Goal: Information Seeking & Learning: Learn about a topic

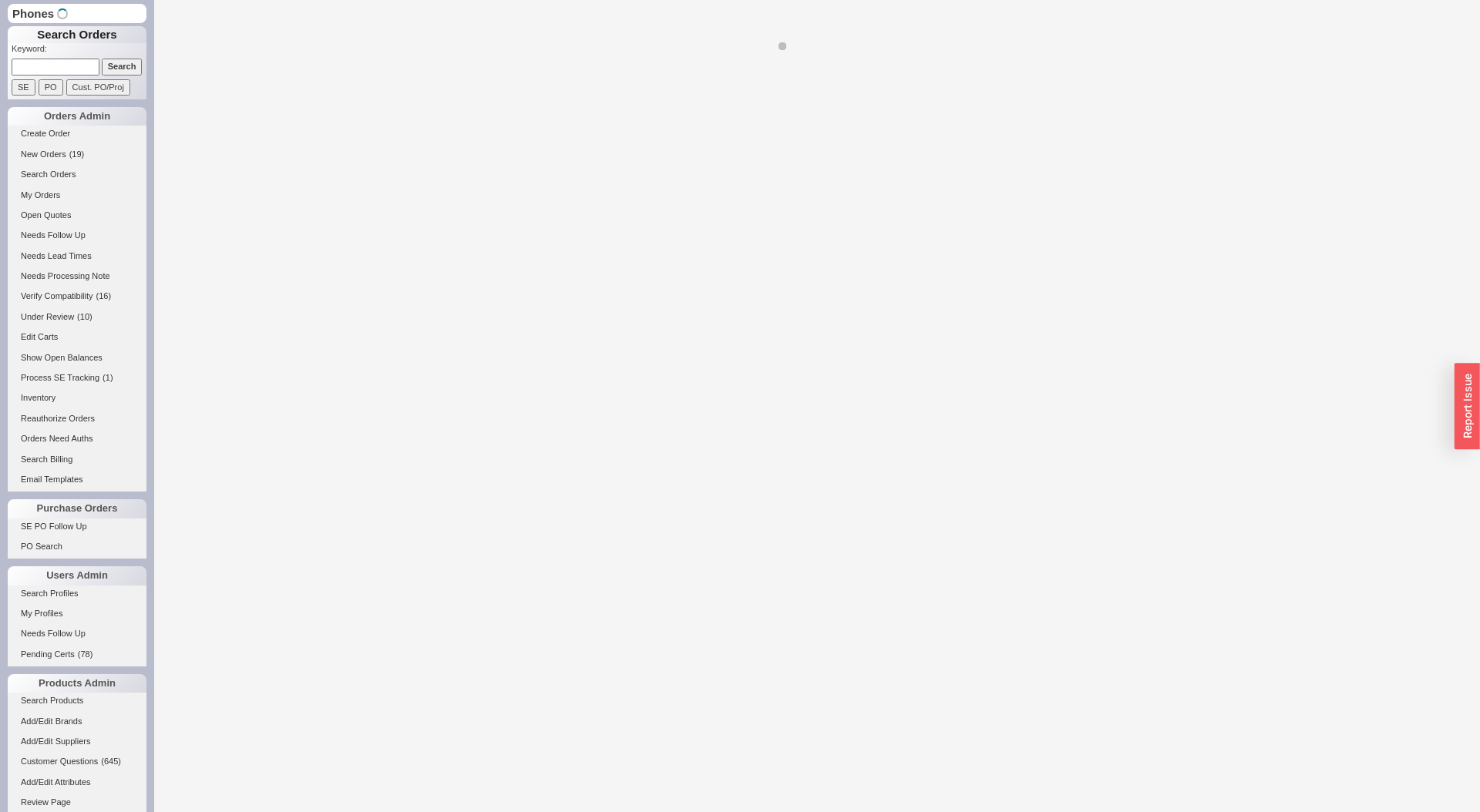
select select "LOW"
select select "3"
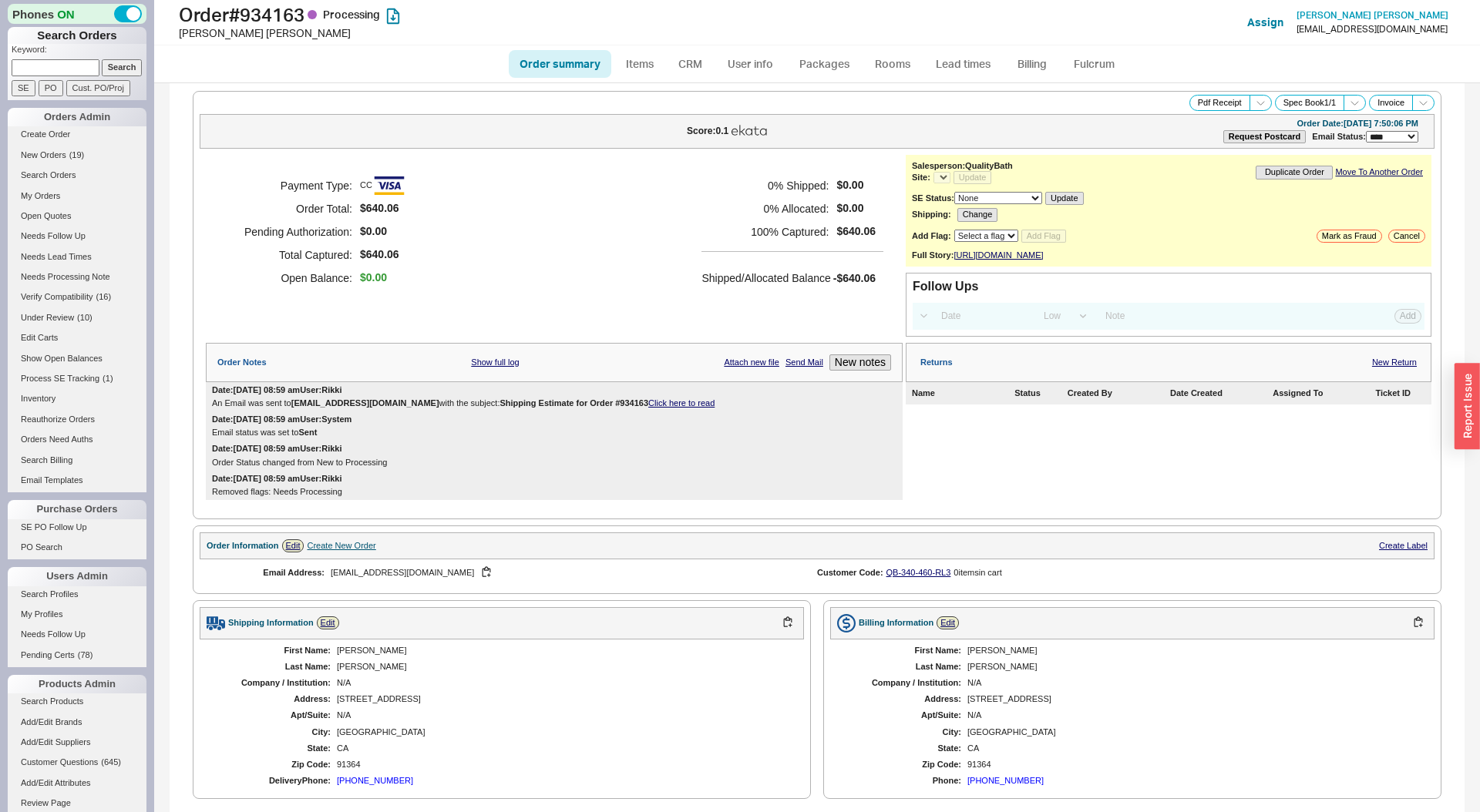
select select "*"
click at [281, 11] on h1 "Order # 934163 Processing" at bounding box center [461, 14] width 565 height 21
copy h1 "934163"
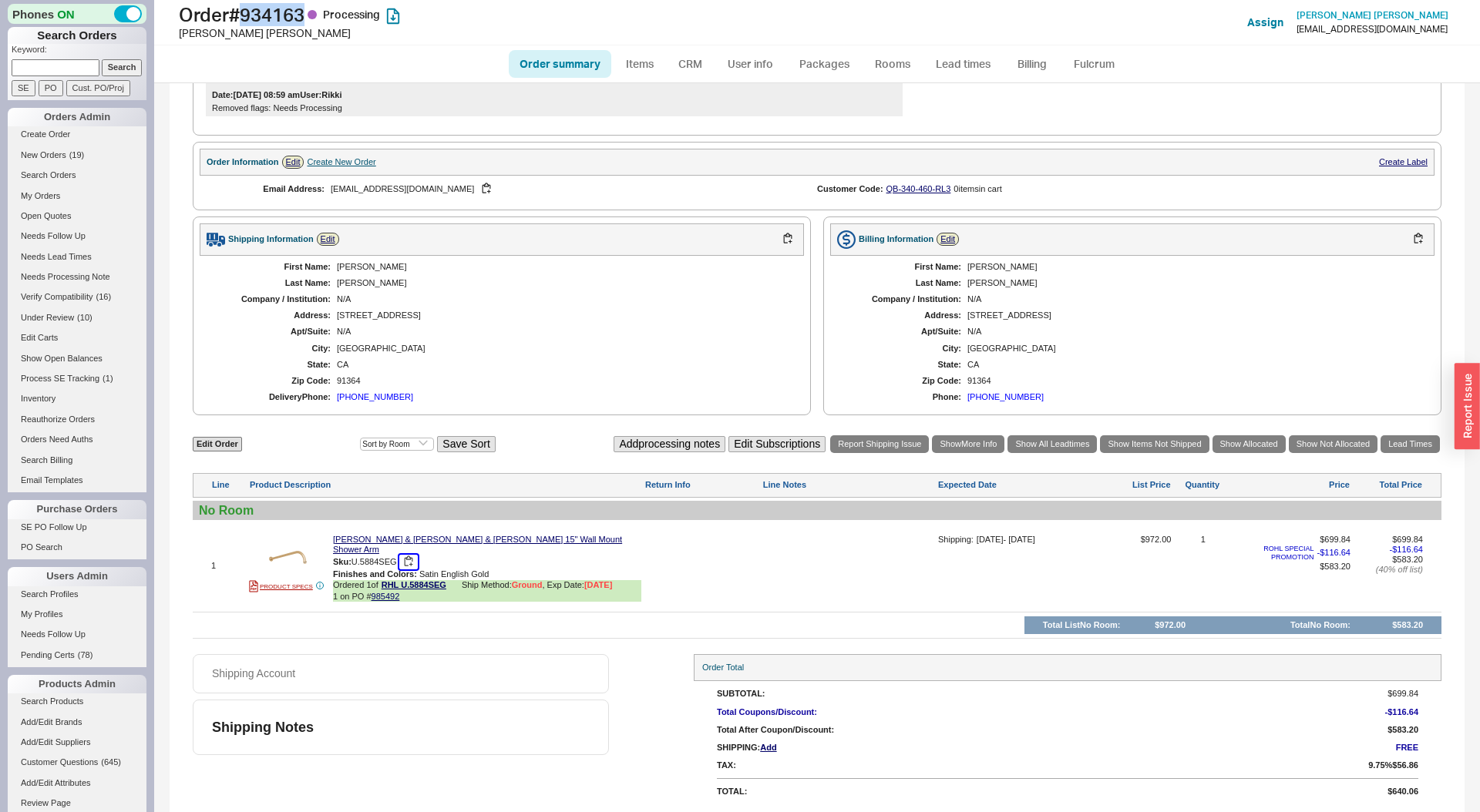
click at [412, 560] on button "button" at bounding box center [409, 562] width 19 height 14
click at [546, 548] on link "[PERSON_NAME] & [PERSON_NAME] & [PERSON_NAME] 15" Wall Mount Shower Arm" at bounding box center [487, 545] width 308 height 20
click at [0, 0] on div "Phones ON Search Orders Keyword: Search SE PO Cust. PO/Proj Orders Admin Create…" at bounding box center [740, 406] width 1480 height 812
click at [221, 34] on div "Meghan Meeks" at bounding box center [461, 33] width 565 height 15
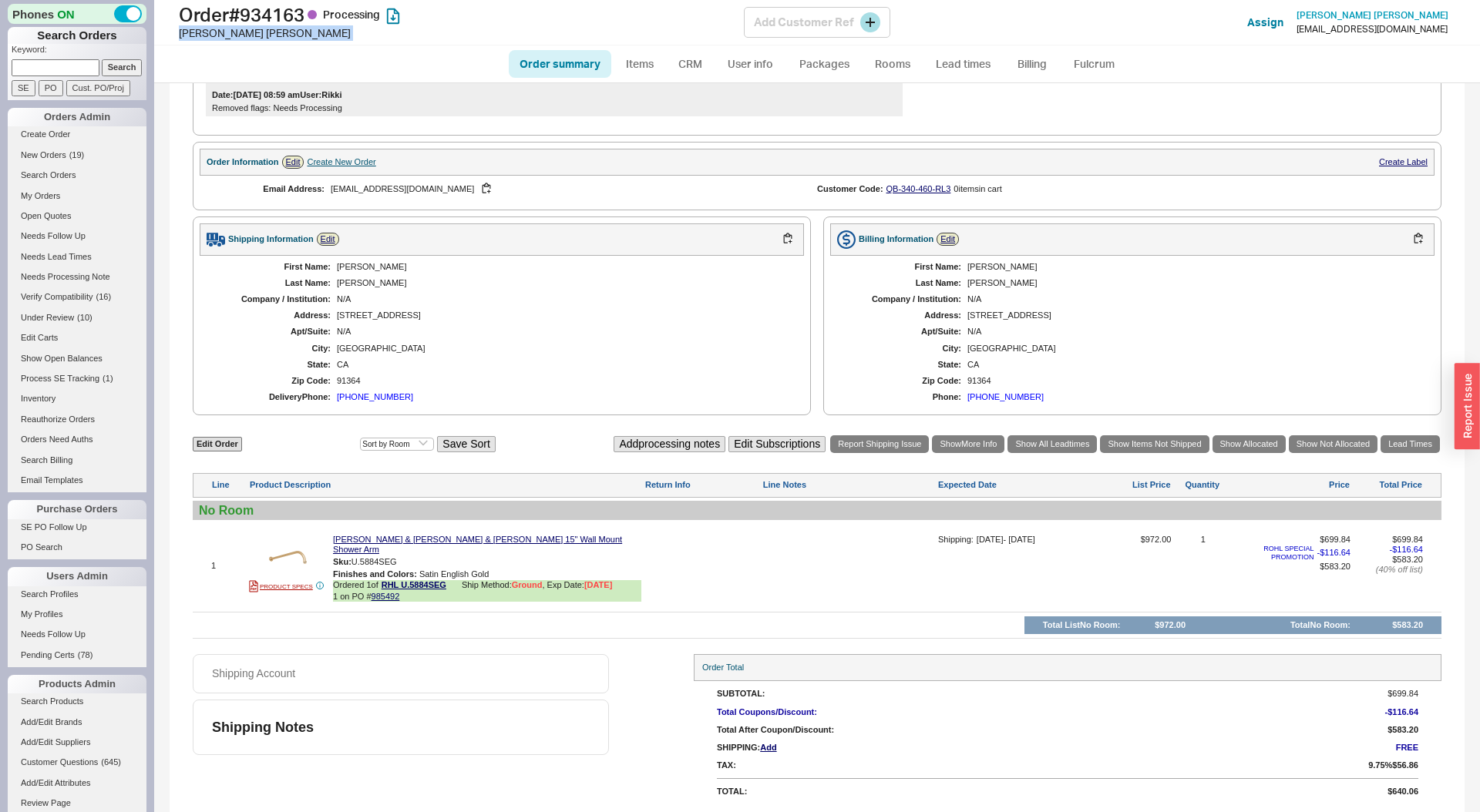
click at [221, 34] on div "Meghan Meeks" at bounding box center [461, 33] width 565 height 15
copy div "Meghan Meeks"
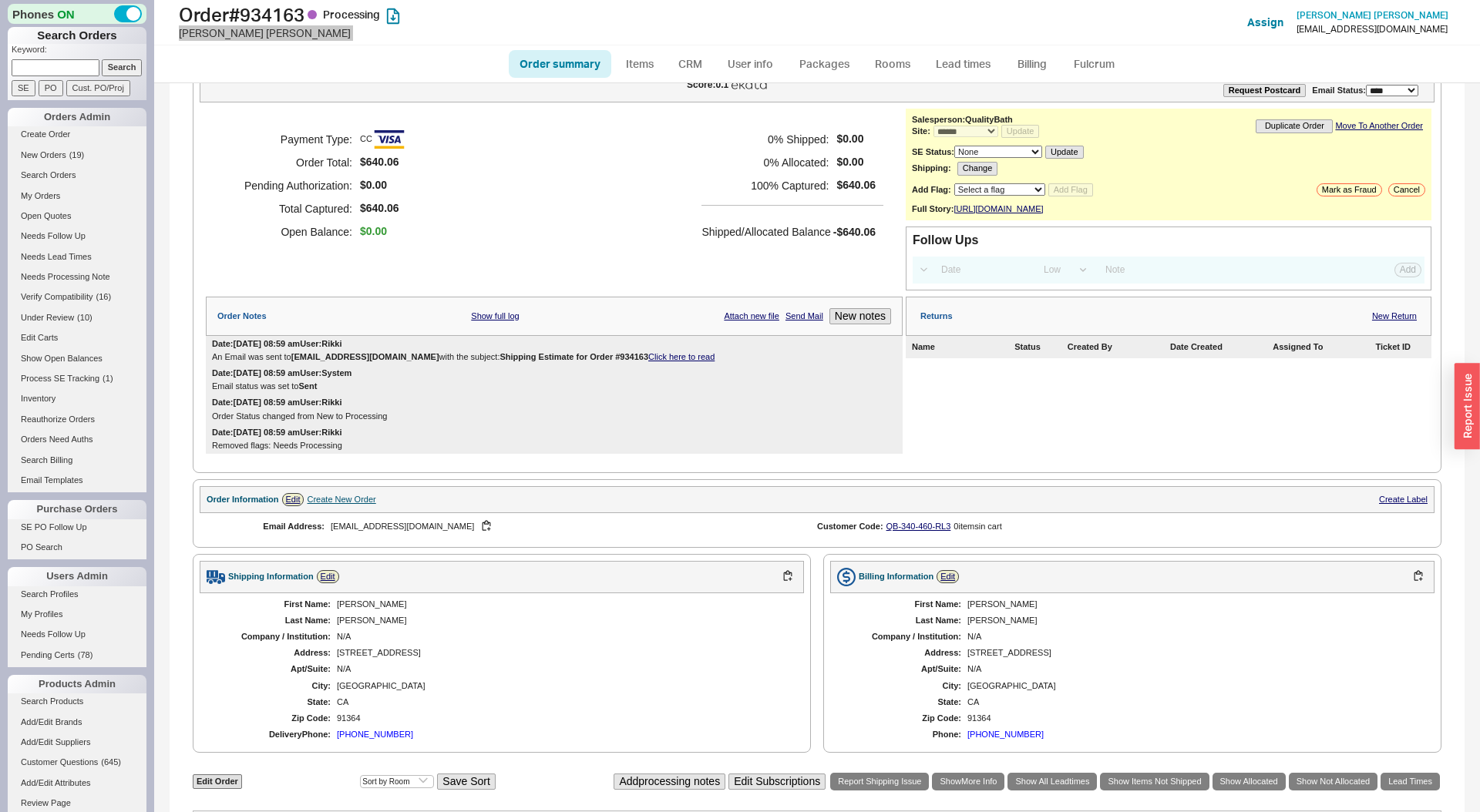
scroll to position [0, 0]
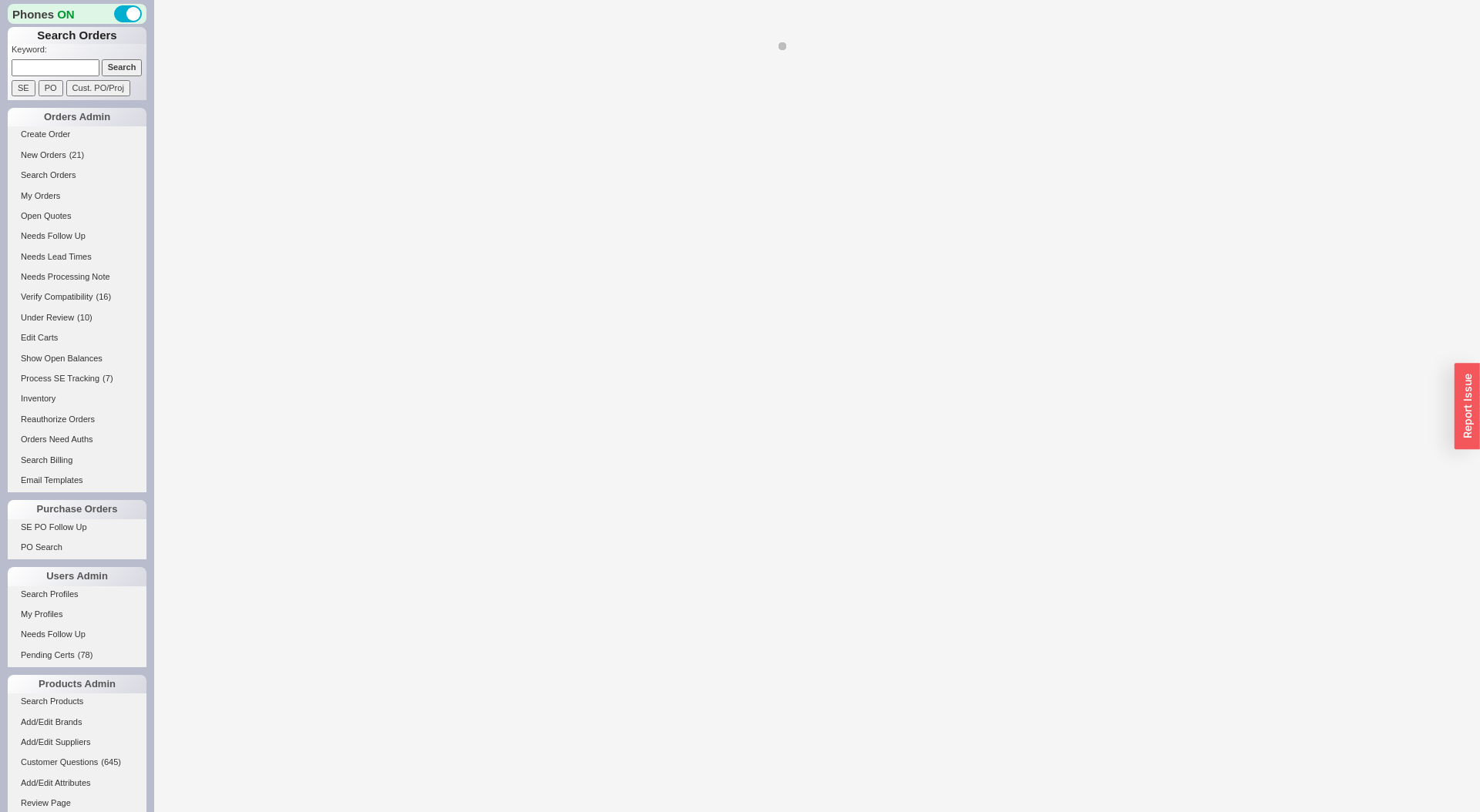
select select "*"
select select "LOW"
select select "3"
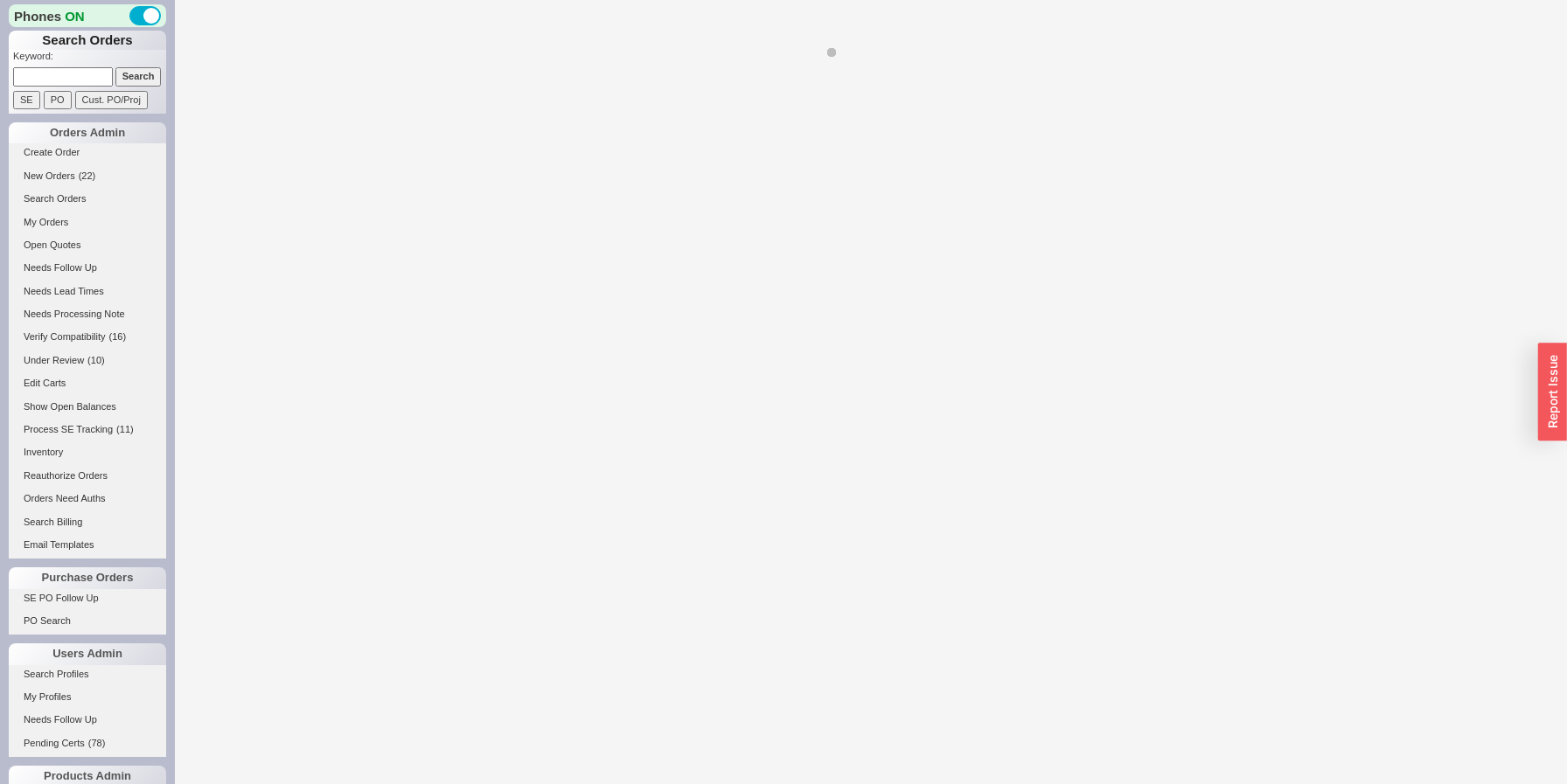
select select "LOW"
select select "3"
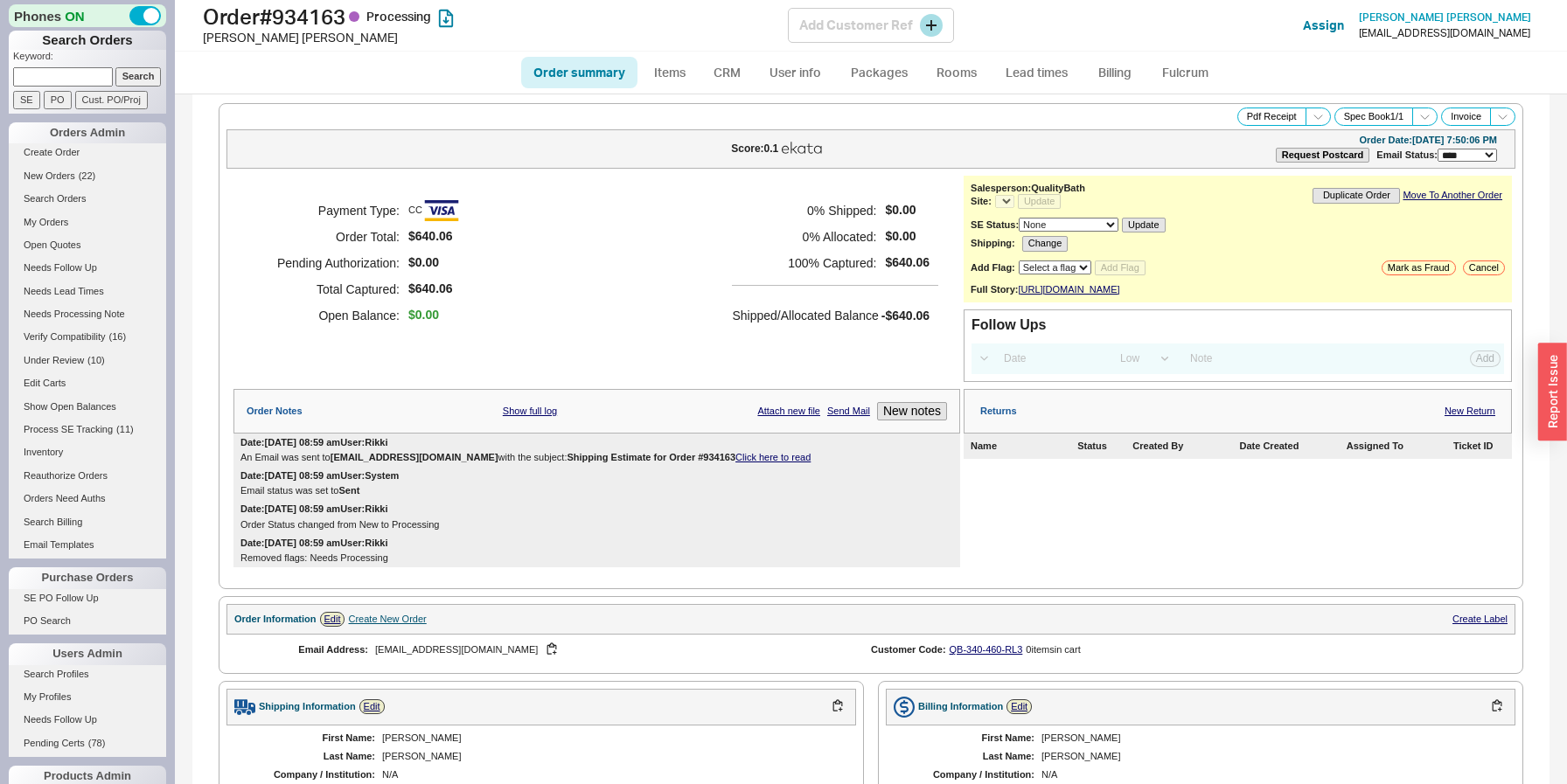
select select "*"
click at [305, 19] on h1 "Order # 934163 Processing" at bounding box center [496, 16] width 585 height 24
copy h1 "934163"
click at [267, 37] on div "Meghan Meeks" at bounding box center [496, 38] width 585 height 17
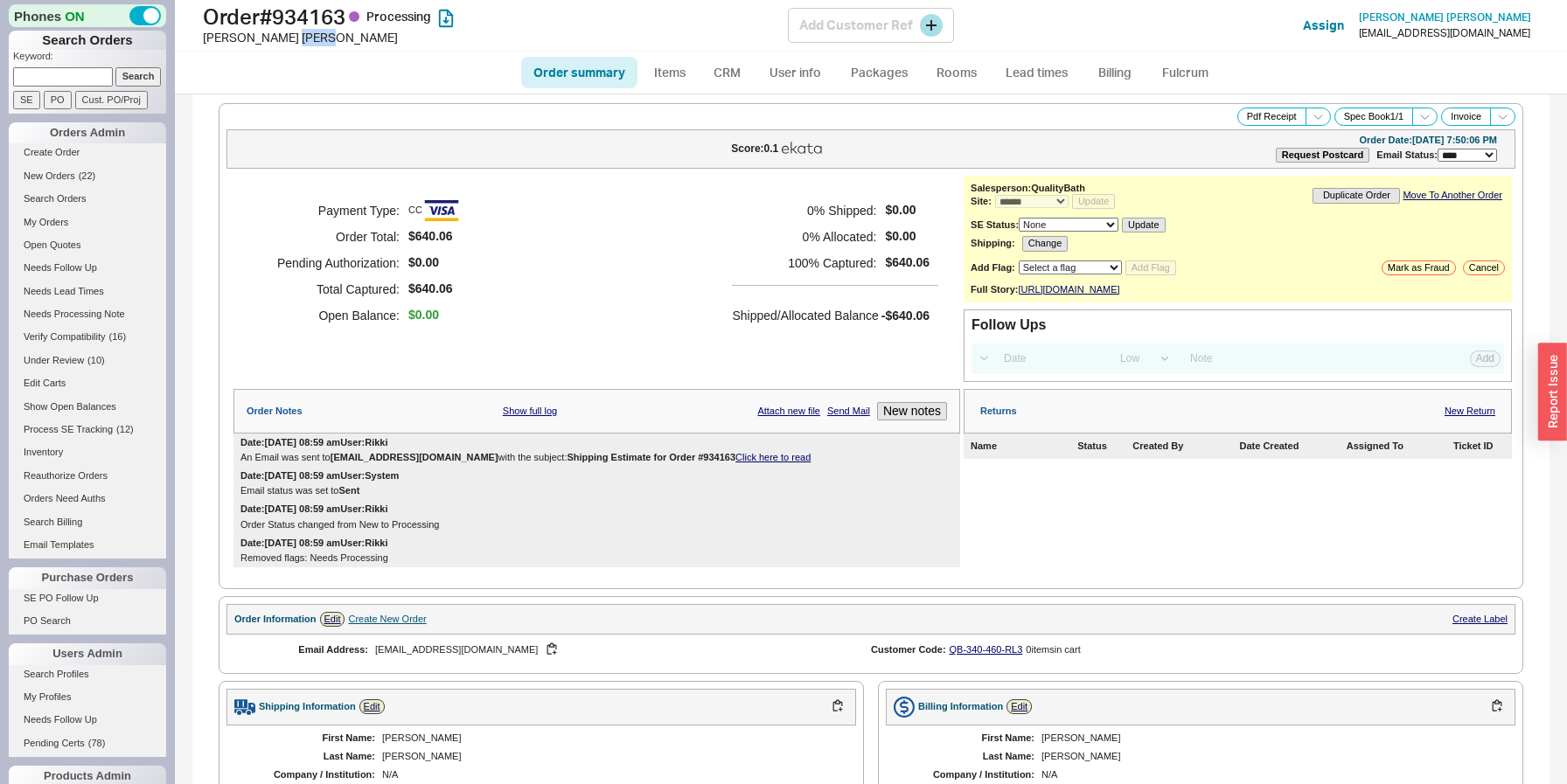
click at [267, 37] on div "Meghan Meeks" at bounding box center [496, 38] width 585 height 17
copy div "Meghan Meeks"
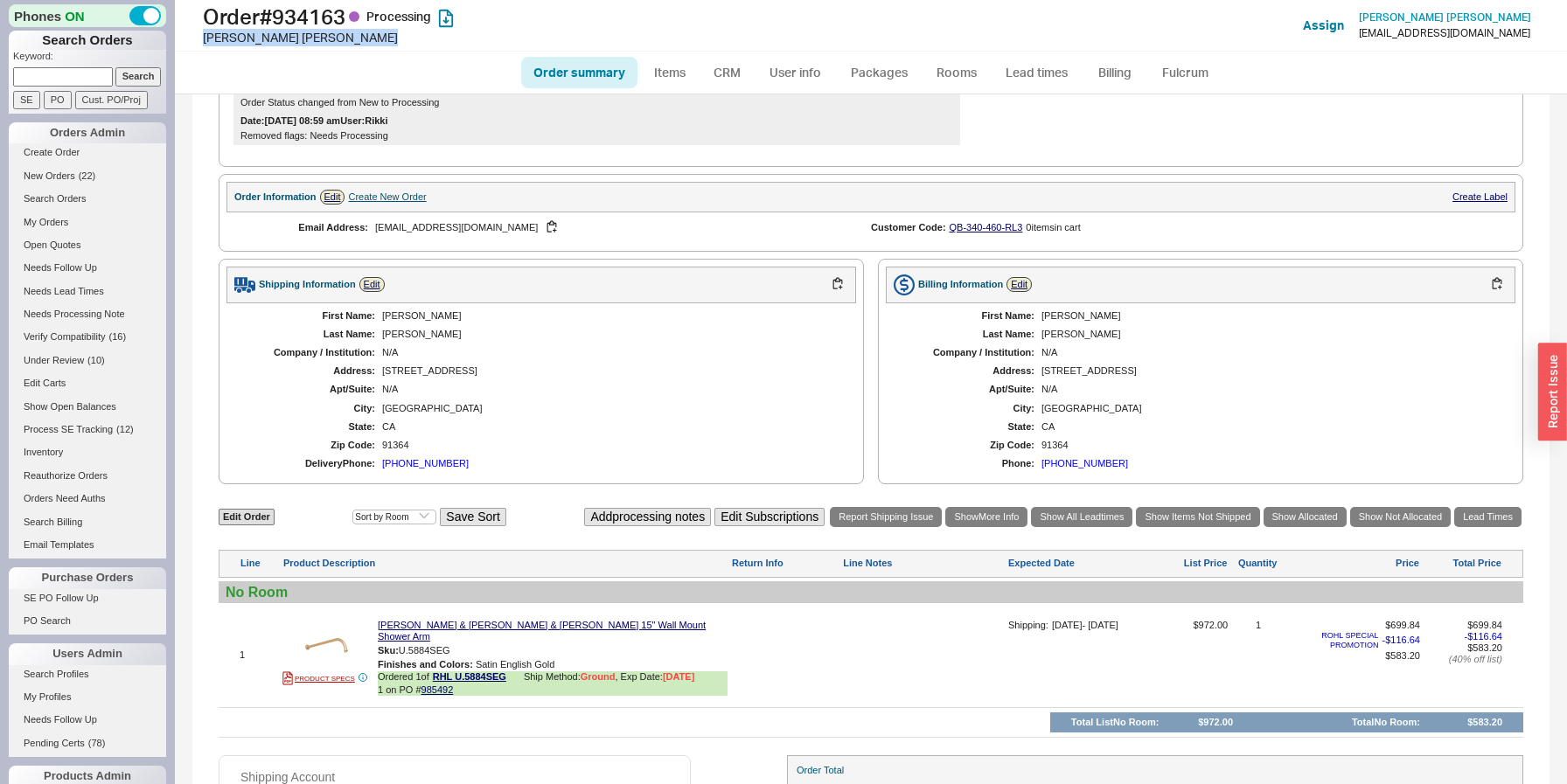
scroll to position [516, 0]
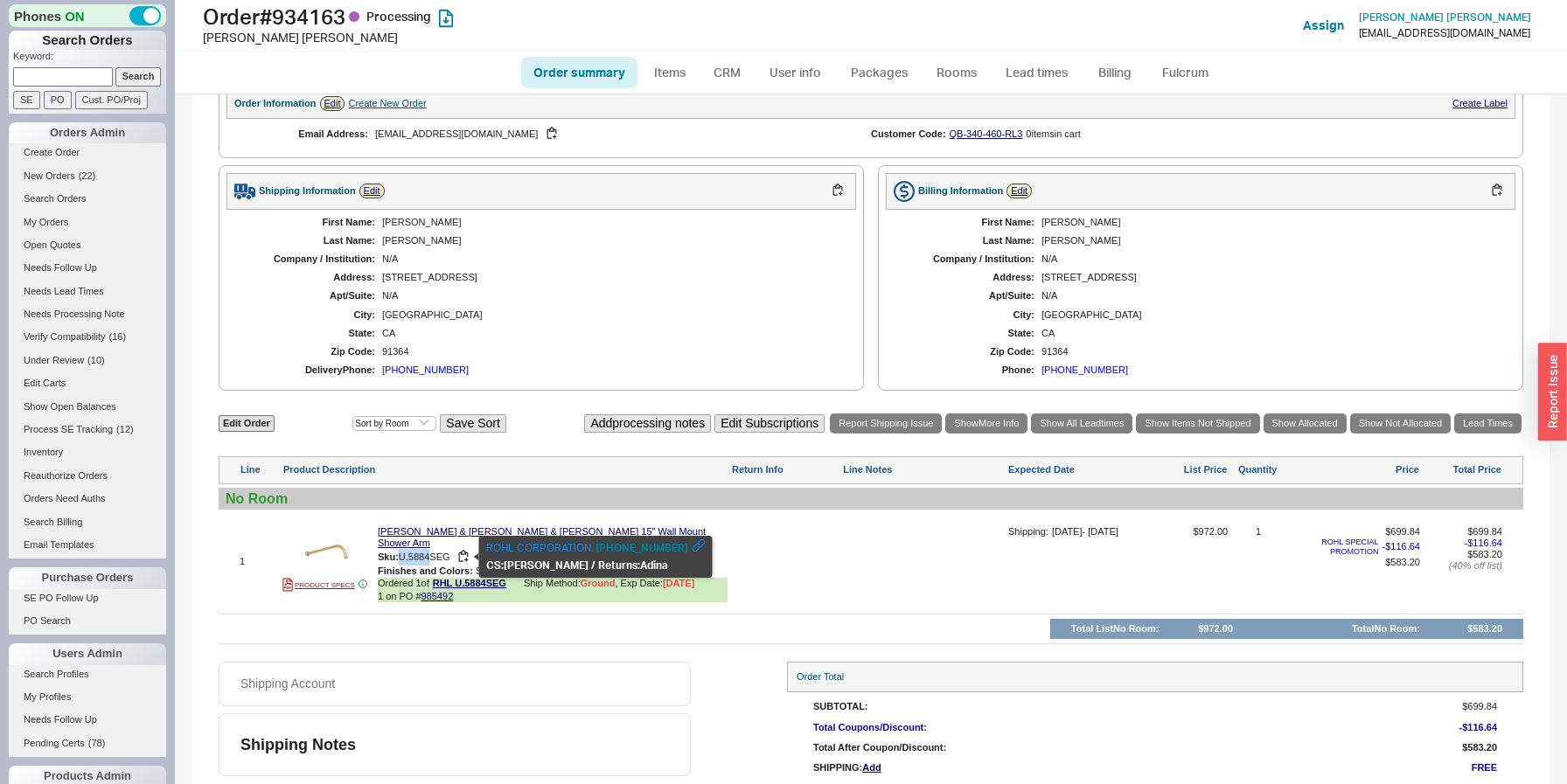
drag, startPoint x: 403, startPoint y: 556, endPoint x: 431, endPoint y: 556, distance: 28.0
click at [431, 556] on span "U.5884SEG" at bounding box center [424, 556] width 51 height 11
copy span "U.5884"
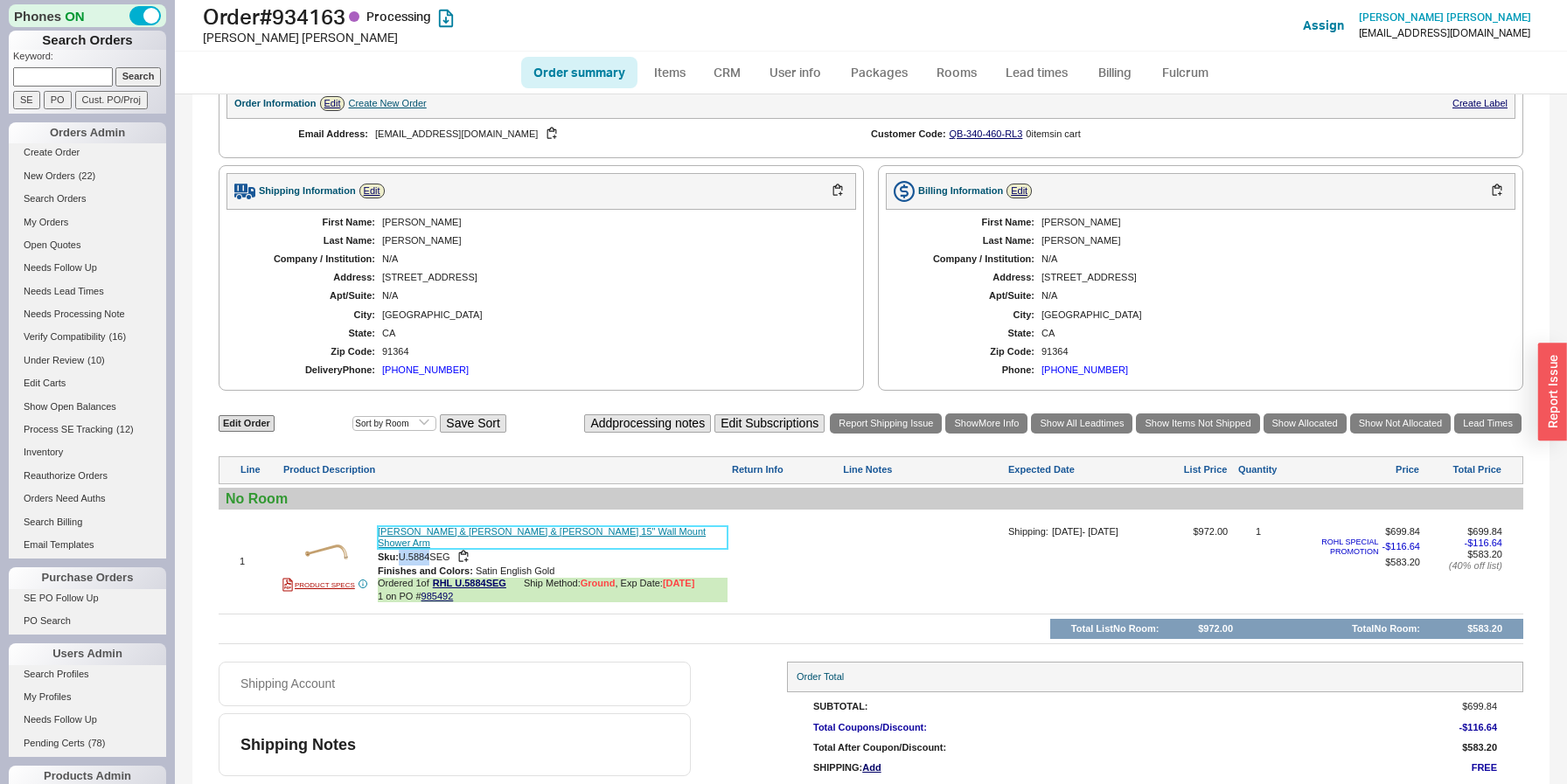
click at [424, 545] on link "[PERSON_NAME] & [PERSON_NAME] & [PERSON_NAME] 15" Wall Mount Shower Arm" at bounding box center [553, 538] width 350 height 23
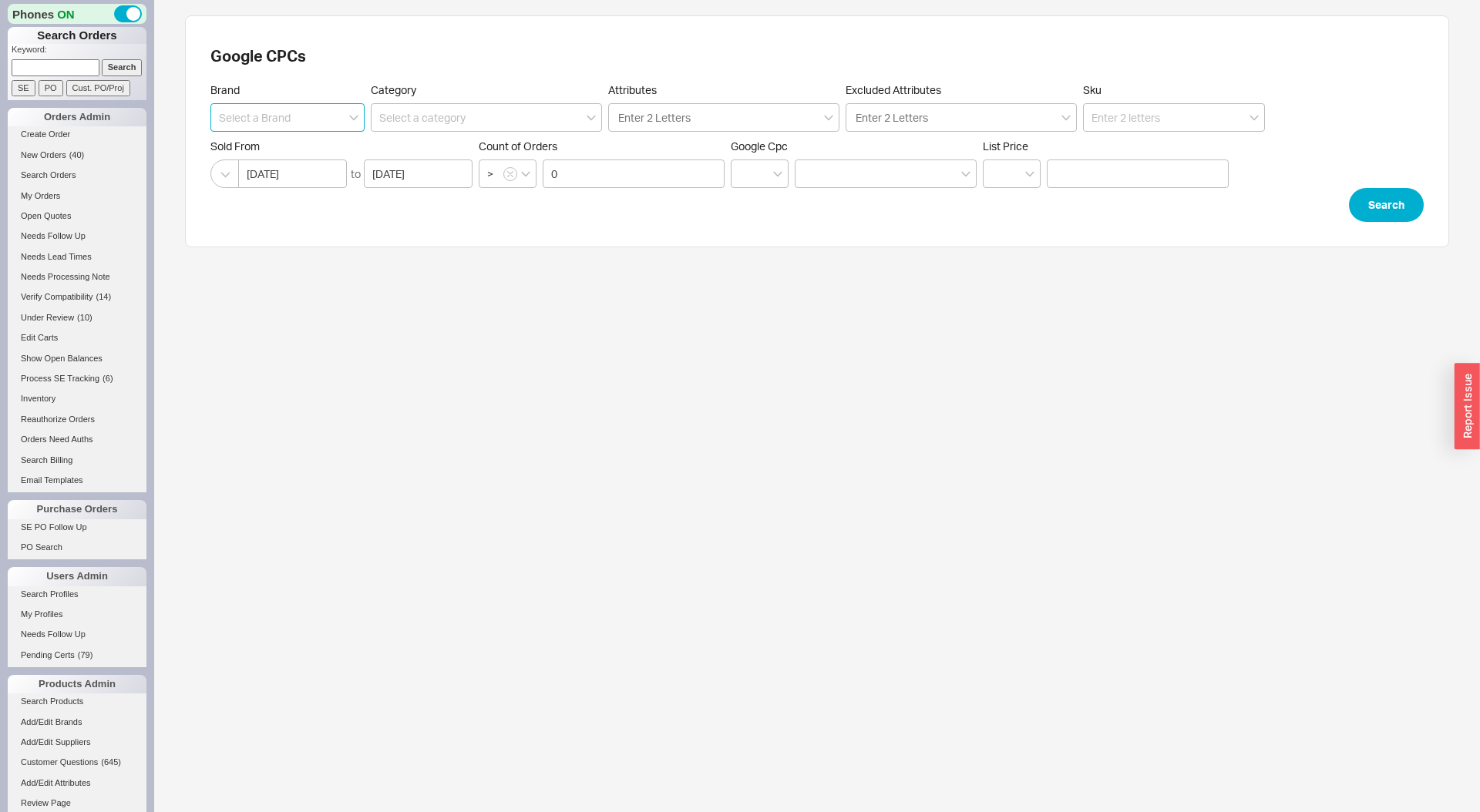
click at [295, 118] on input at bounding box center [287, 117] width 154 height 28
click at [222, 150] on div "Blanco" at bounding box center [287, 149] width 152 height 28
type input "Blanco"
click at [1378, 203] on button "Search" at bounding box center [1386, 205] width 75 height 34
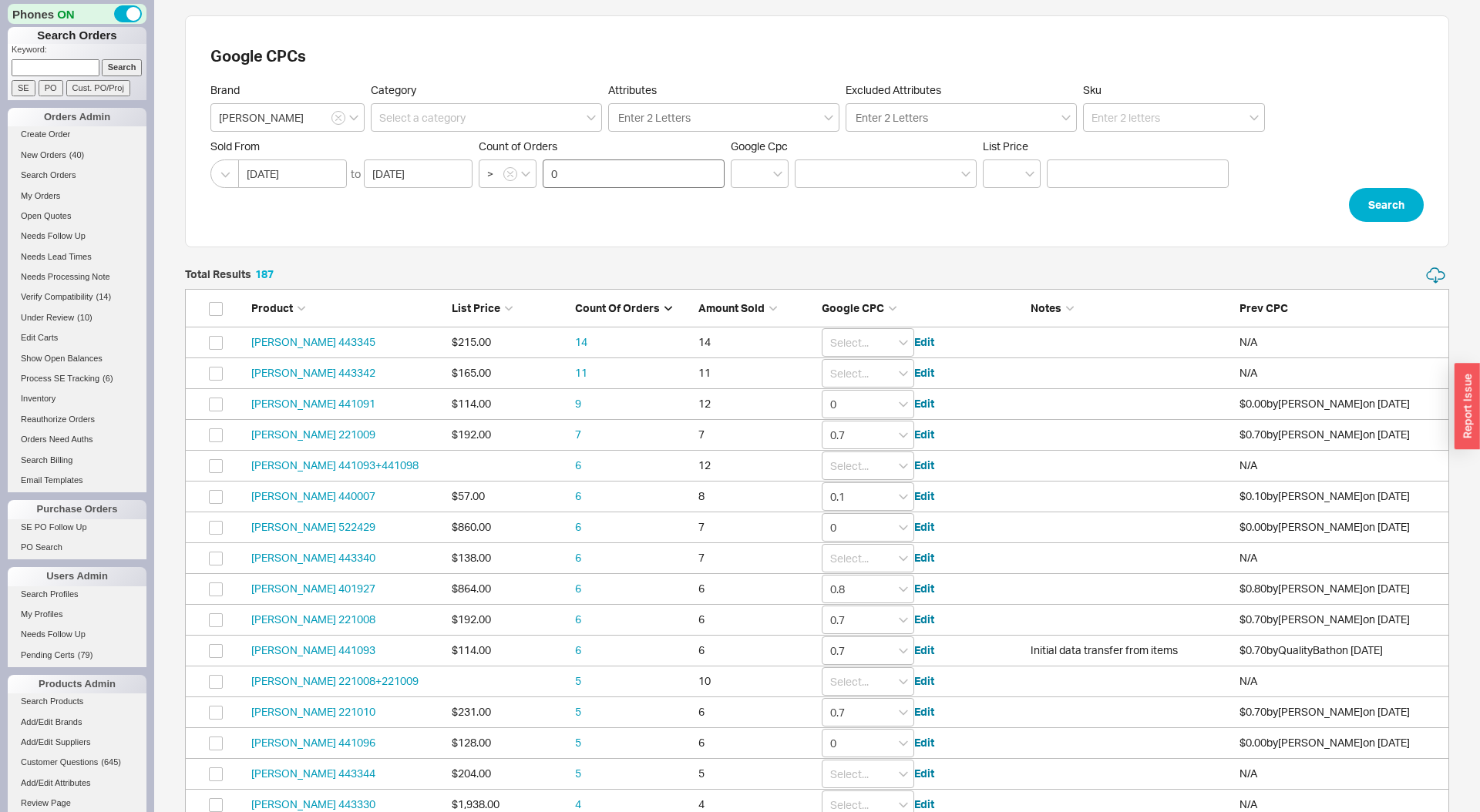
scroll to position [5824, 1264]
click at [1116, 123] on input at bounding box center [1174, 117] width 182 height 28
click at [1164, 147] on div "Blanco 443227" at bounding box center [1174, 149] width 181 height 28
type input "Blanco 443227"
click at [1373, 207] on button "Search" at bounding box center [1386, 205] width 75 height 34
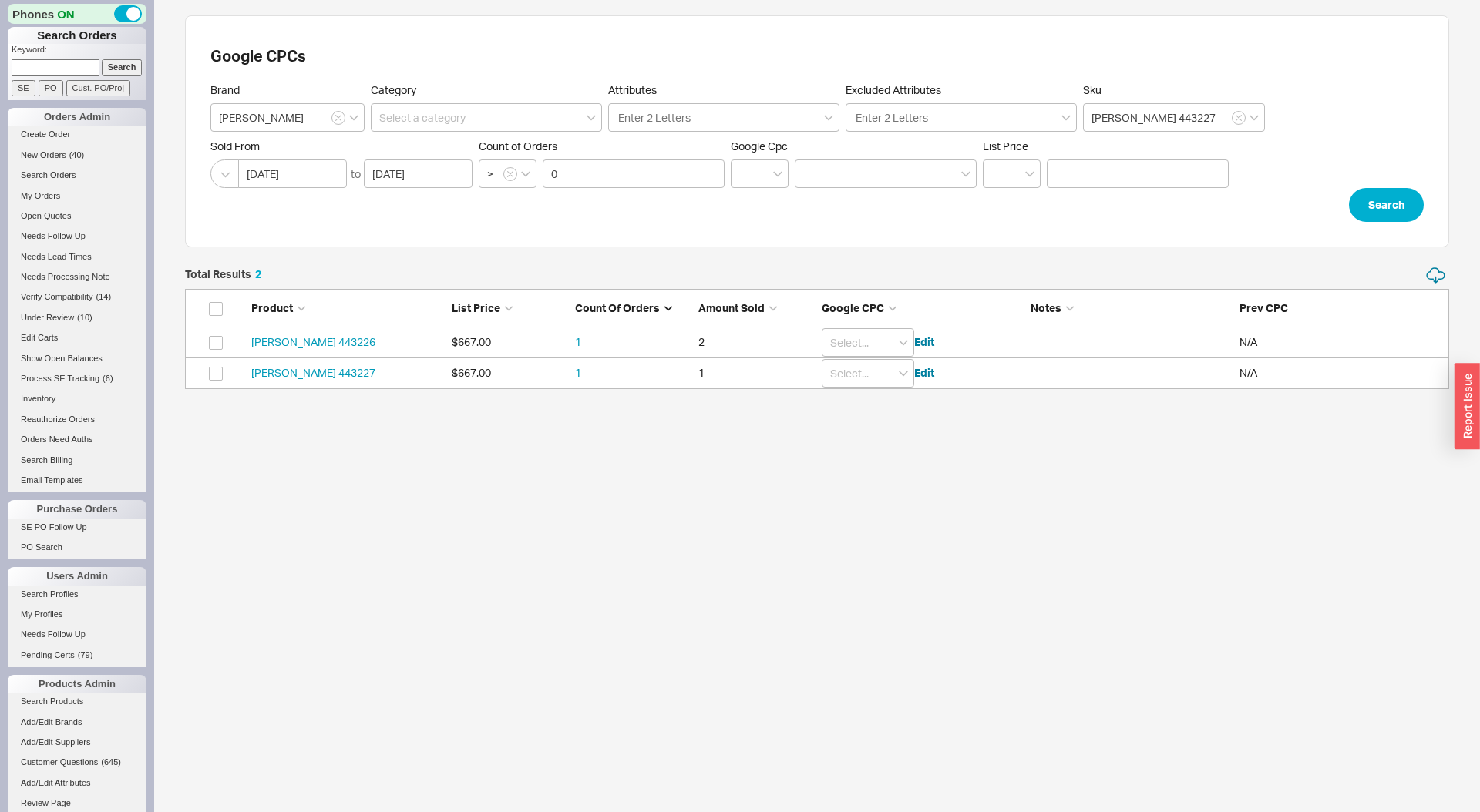
scroll to position [123, 1264]
click at [312, 376] on link "Blanco 443227" at bounding box center [313, 372] width 124 height 13
click at [1204, 120] on input "Blanco 443227" at bounding box center [1174, 117] width 182 height 28
click at [1138, 122] on input at bounding box center [1174, 117] width 182 height 28
type input "44332"
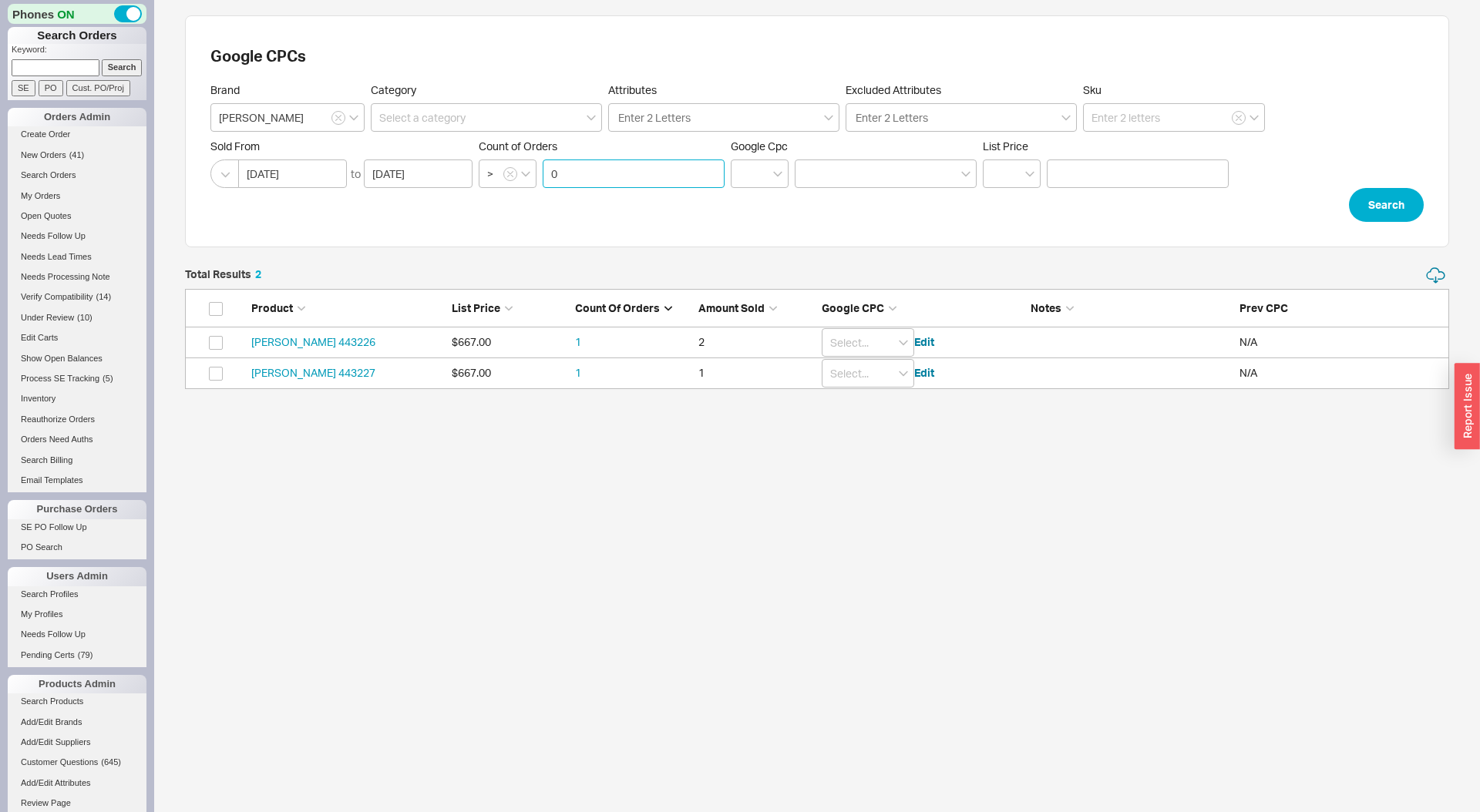
click at [632, 178] on input "0" at bounding box center [634, 173] width 182 height 28
click button "Search" at bounding box center [1386, 205] width 75 height 34
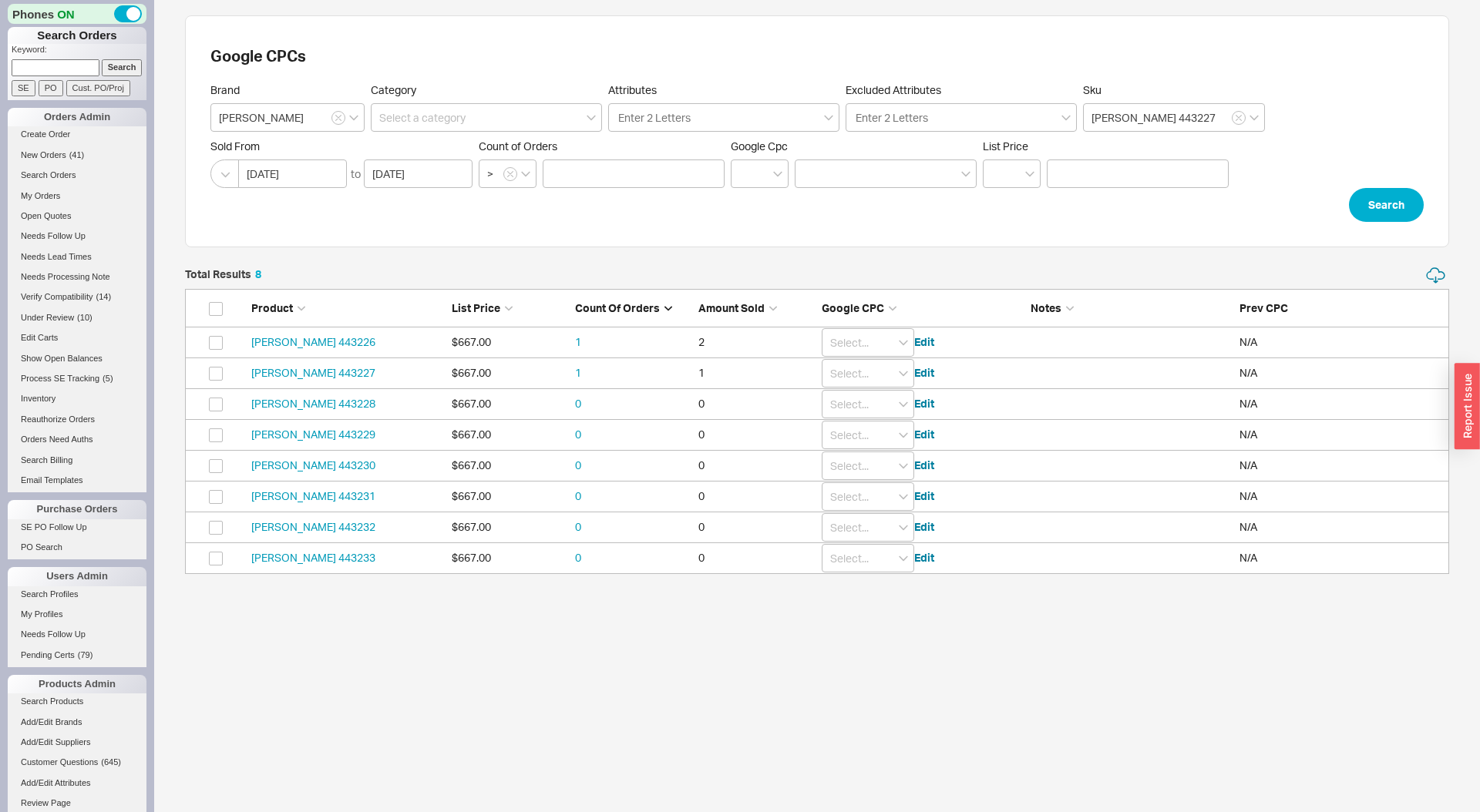
scroll to position [307, 1264]
click at [776, 172] on icon "open menu" at bounding box center [777, 174] width 9 height 6
click at [766, 215] on div "=" at bounding box center [760, 205] width 56 height 28
type input "="
click at [873, 175] on input at bounding box center [886, 173] width 182 height 28
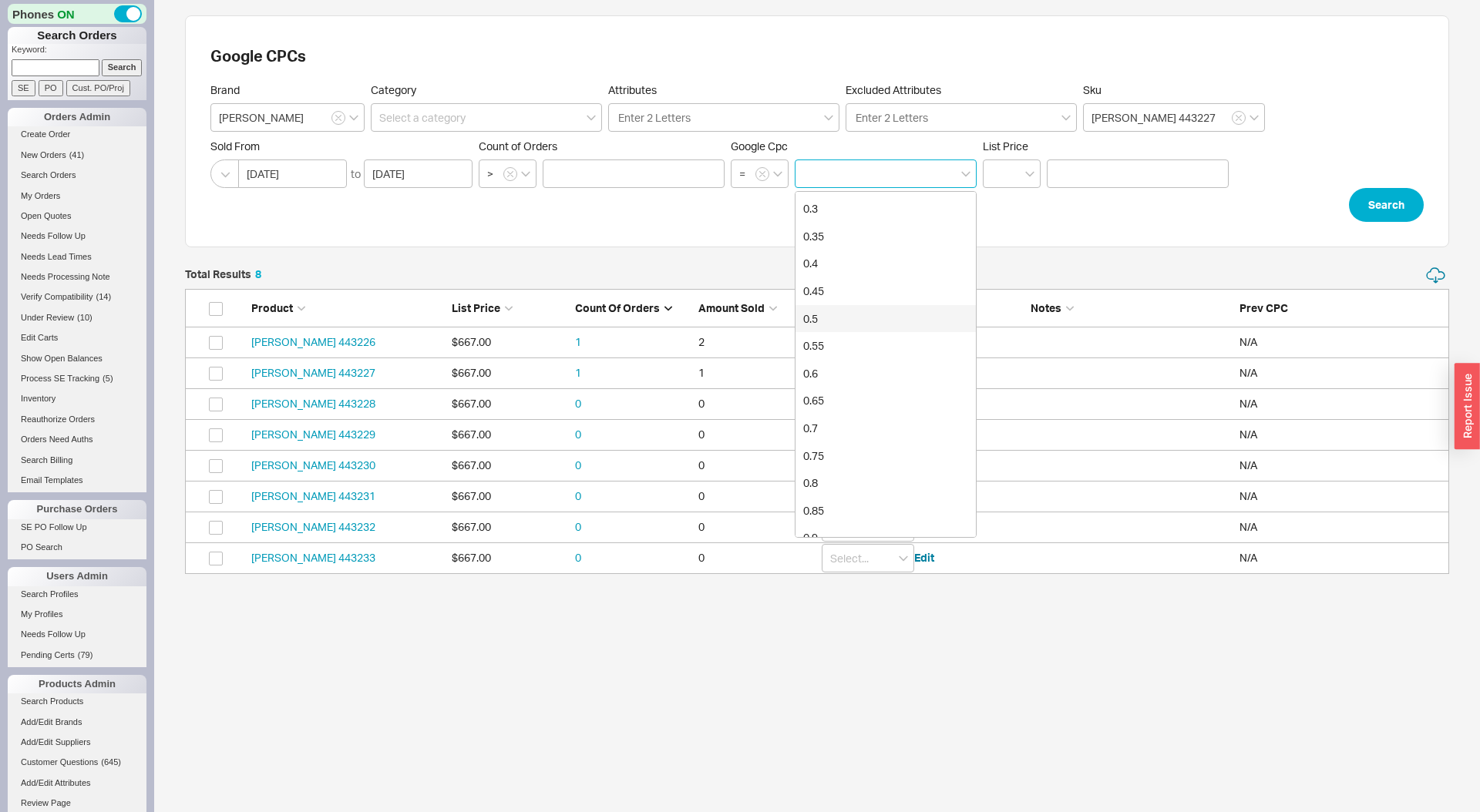
scroll to position [305, 0]
click at [848, 475] on div "1" at bounding box center [886, 477] width 181 height 28
type input "1"
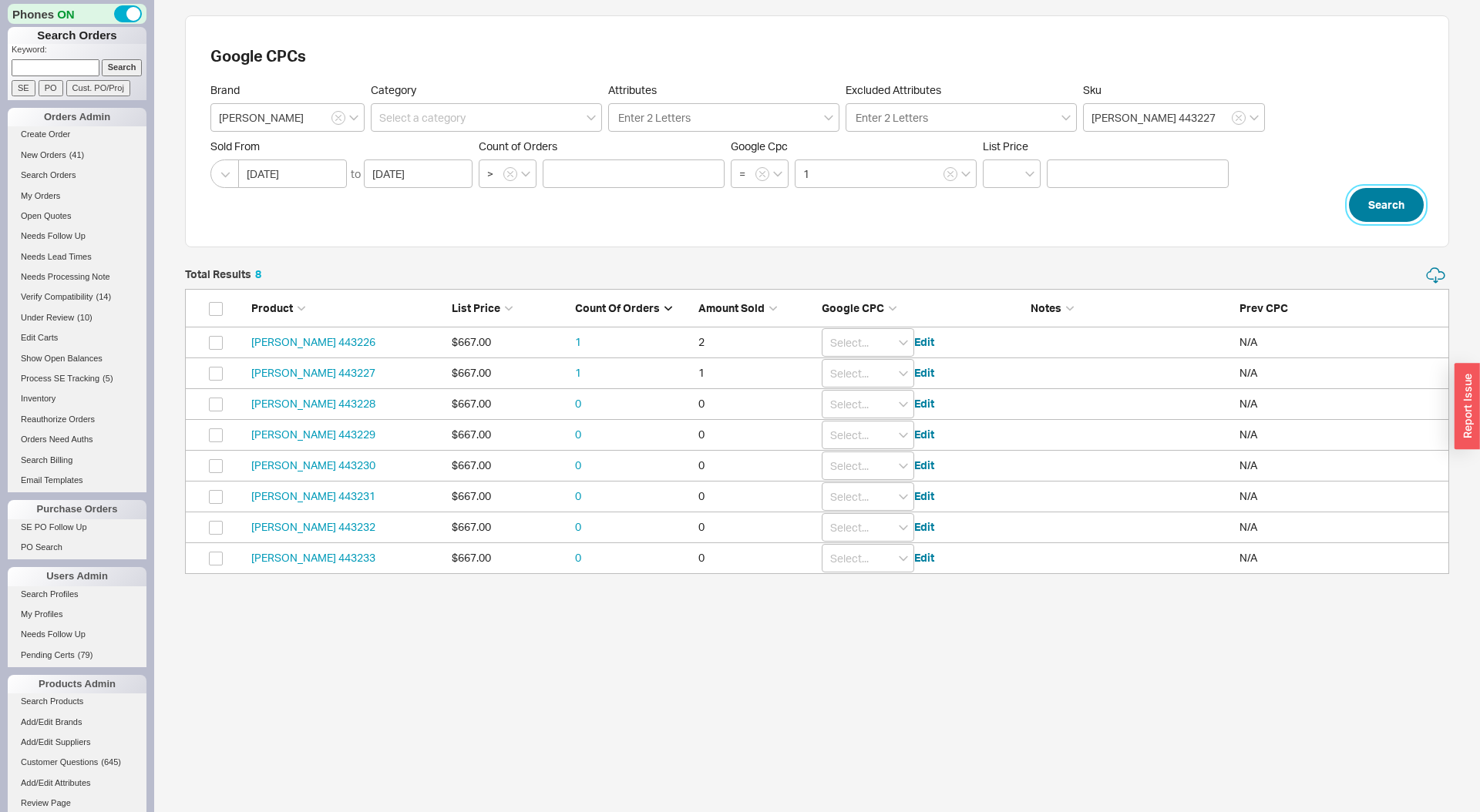
click at [1395, 209] on button "Search" at bounding box center [1386, 205] width 75 height 34
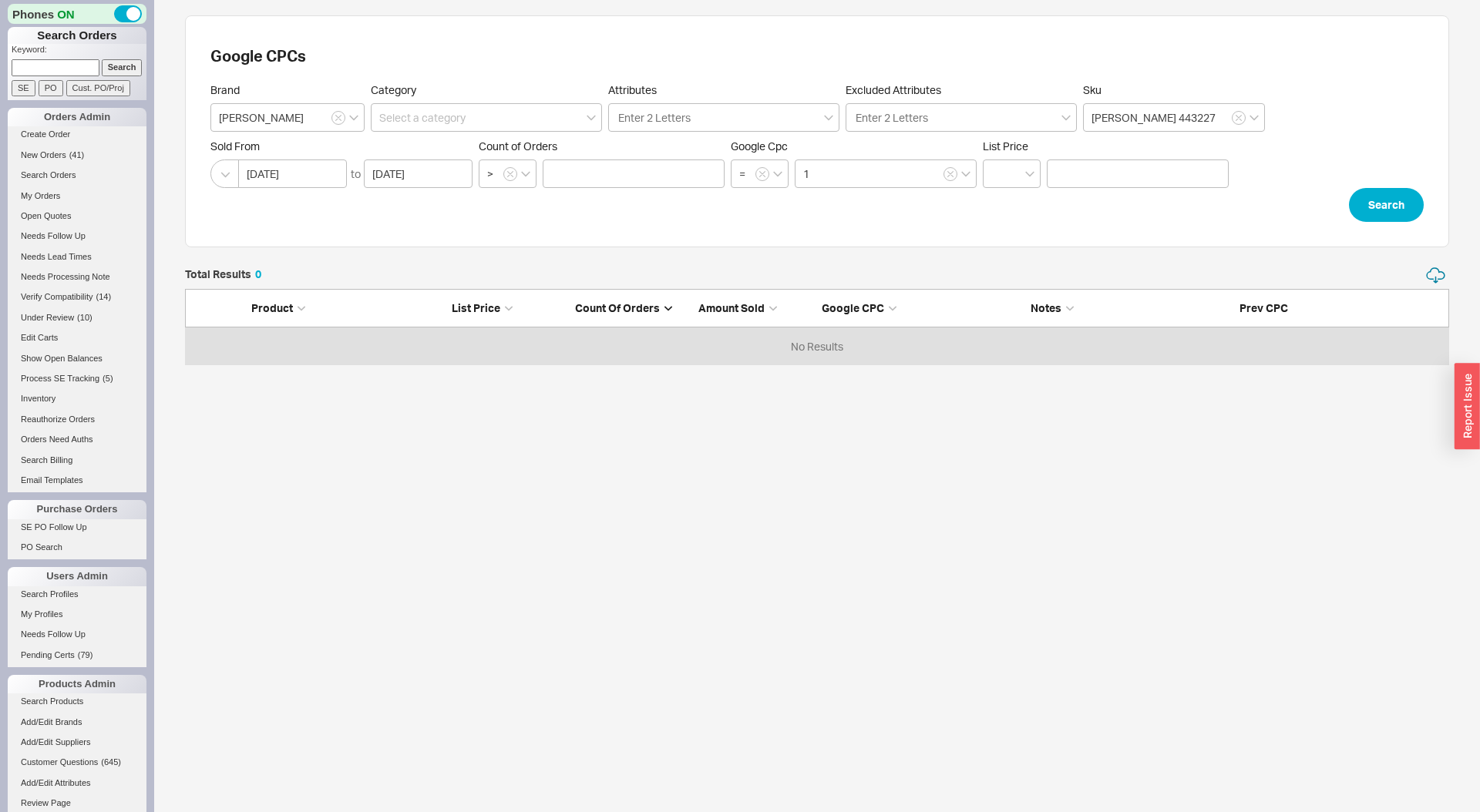
scroll to position [100, 1264]
click at [1239, 117] on icon "button" at bounding box center [1239, 118] width 5 height 5
click at [1384, 211] on button "Search" at bounding box center [1386, 205] width 75 height 34
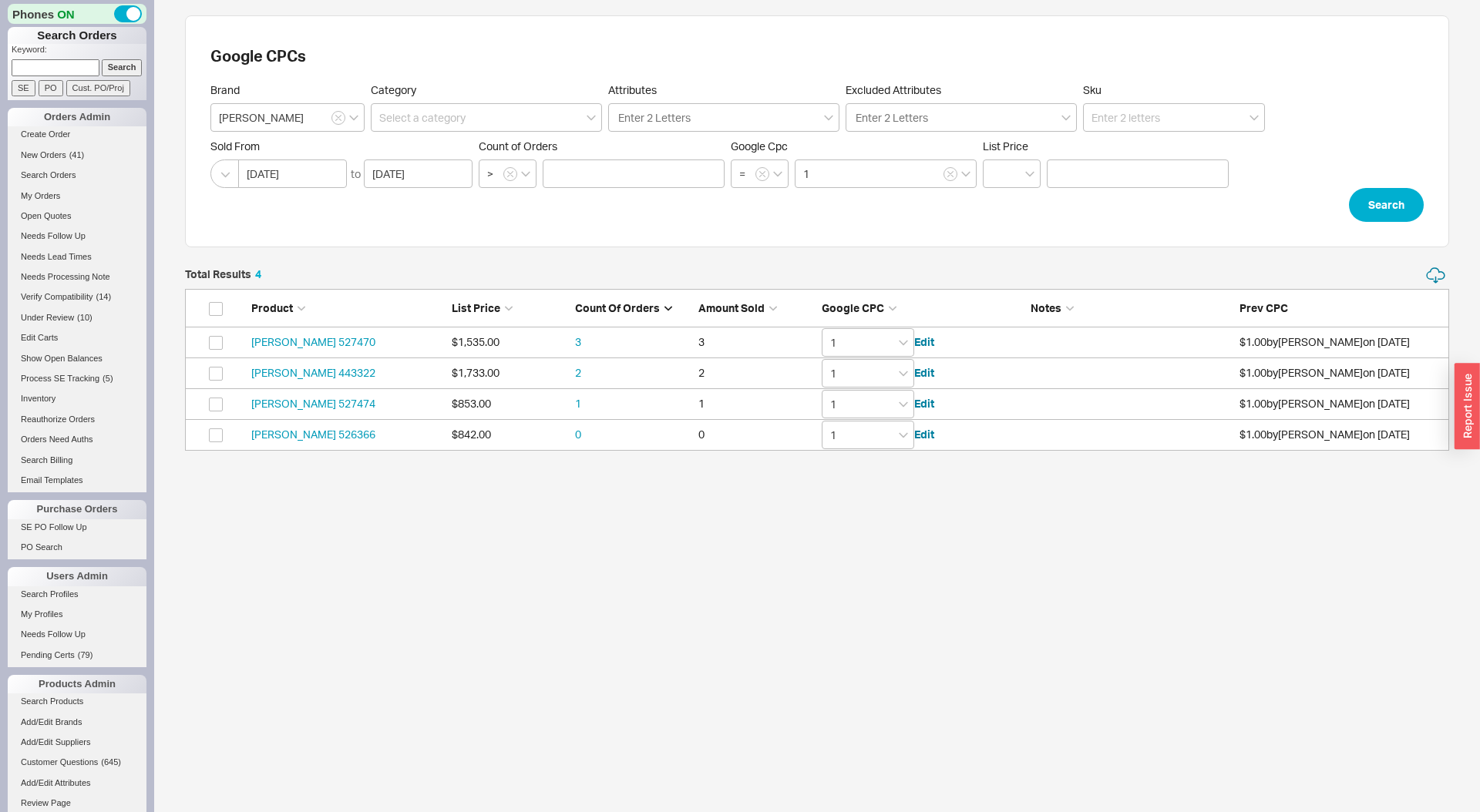
scroll to position [184, 1264]
click at [863, 374] on input "1" at bounding box center [868, 373] width 93 height 28
click at [841, 408] on input "1" at bounding box center [868, 403] width 93 height 28
click at [870, 439] on input "1" at bounding box center [868, 434] width 93 height 28
click at [1138, 127] on input at bounding box center [1174, 117] width 182 height 28
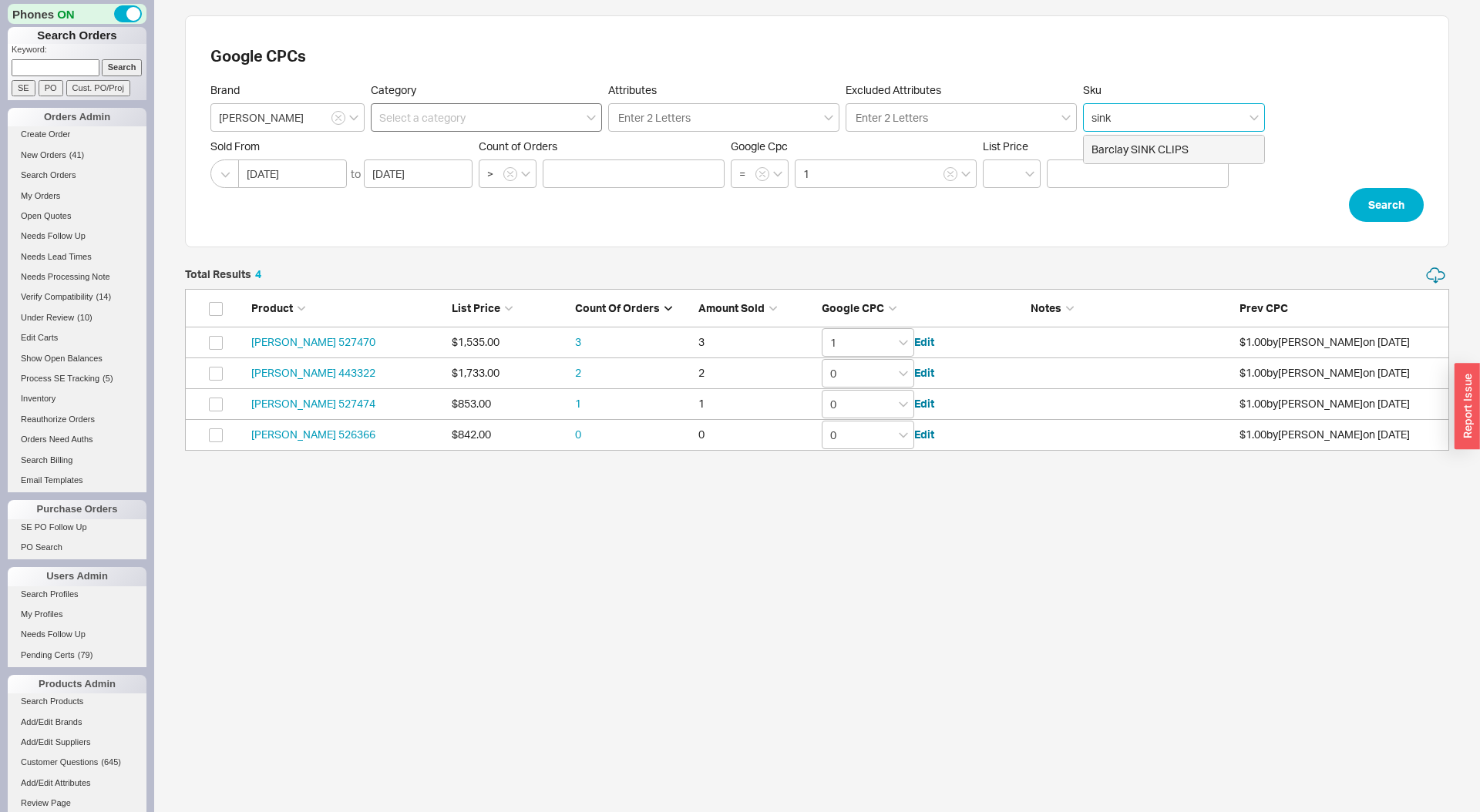
type input "sink"
click at [516, 123] on input at bounding box center [486, 117] width 232 height 28
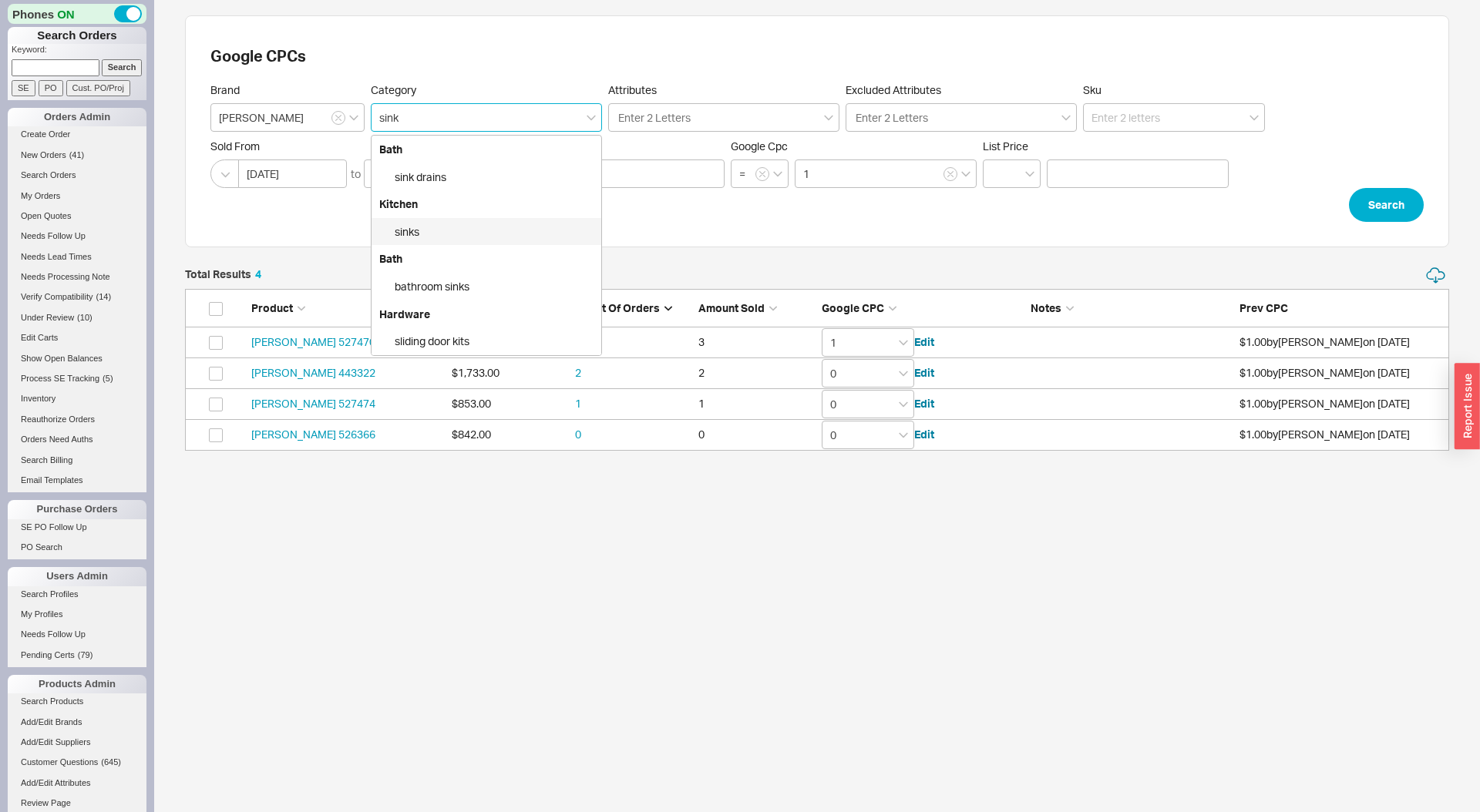
click at [490, 226] on div "sinks" at bounding box center [486, 232] width 230 height 28
type input "Kitchen > sinks"
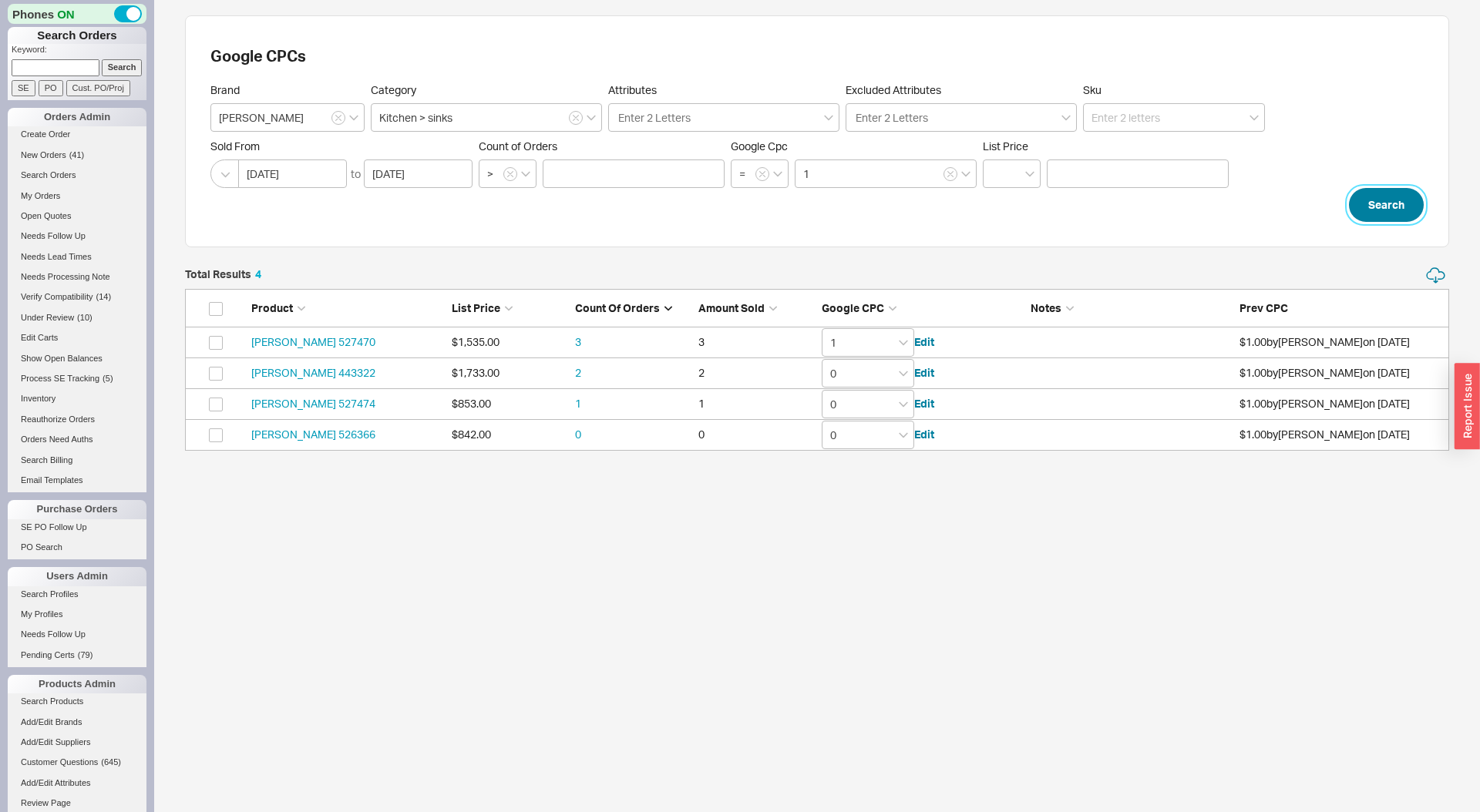
click at [1391, 197] on button "Search" at bounding box center [1386, 205] width 75 height 34
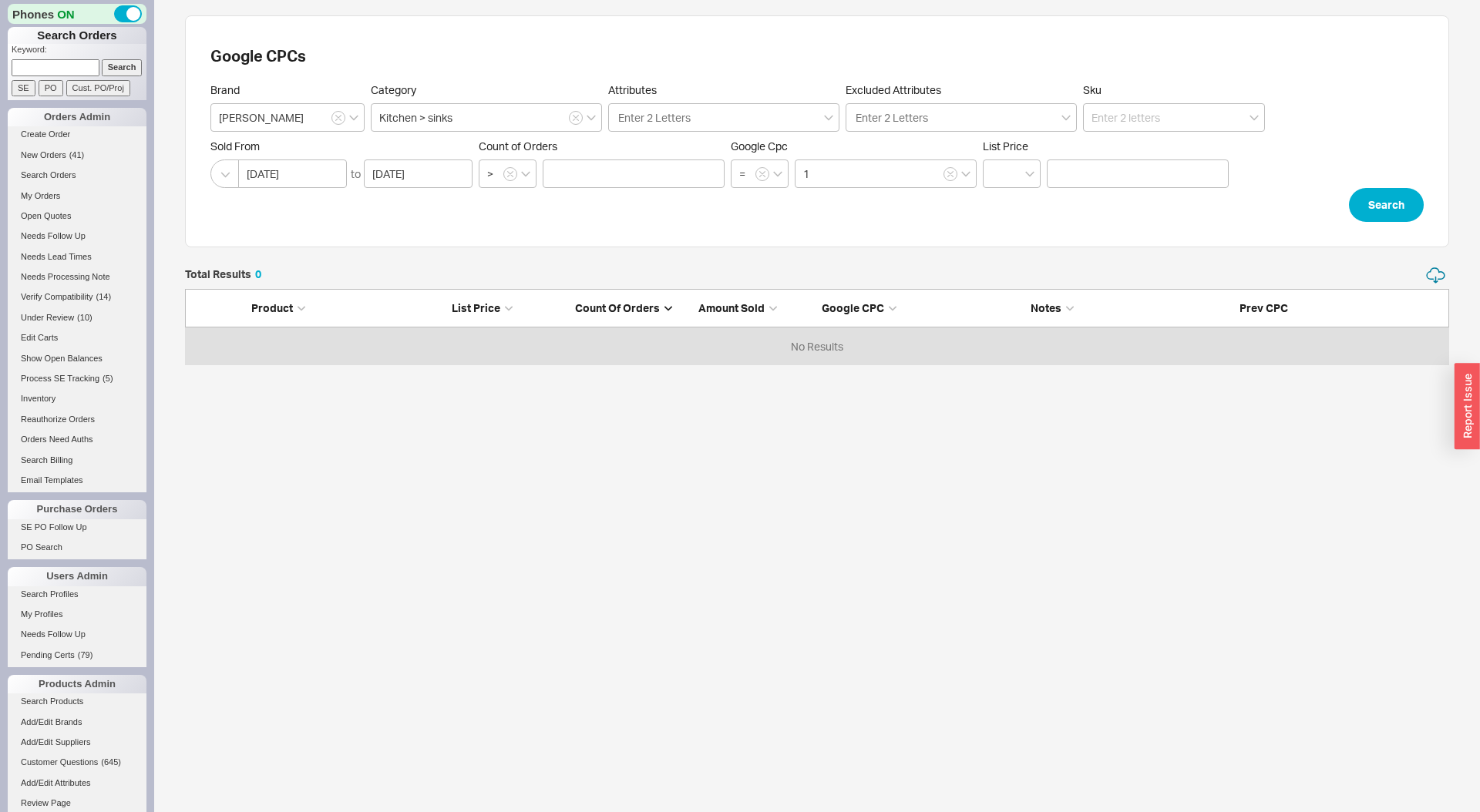
scroll to position [100, 1264]
click at [852, 184] on input "1" at bounding box center [886, 173] width 182 height 28
type input "0"
click at [1387, 206] on button "Search" at bounding box center [1386, 205] width 75 height 34
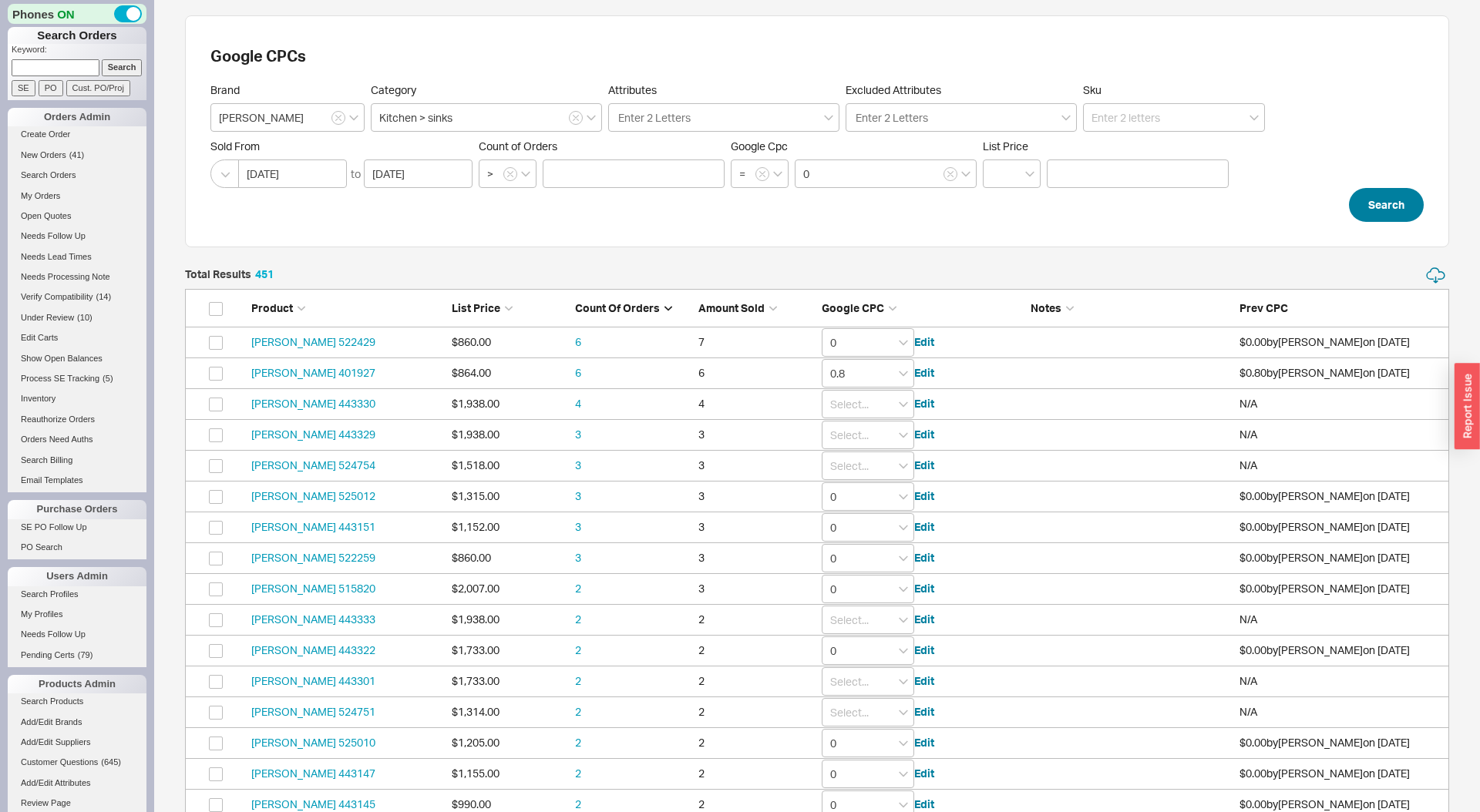
scroll to position [13958, 1264]
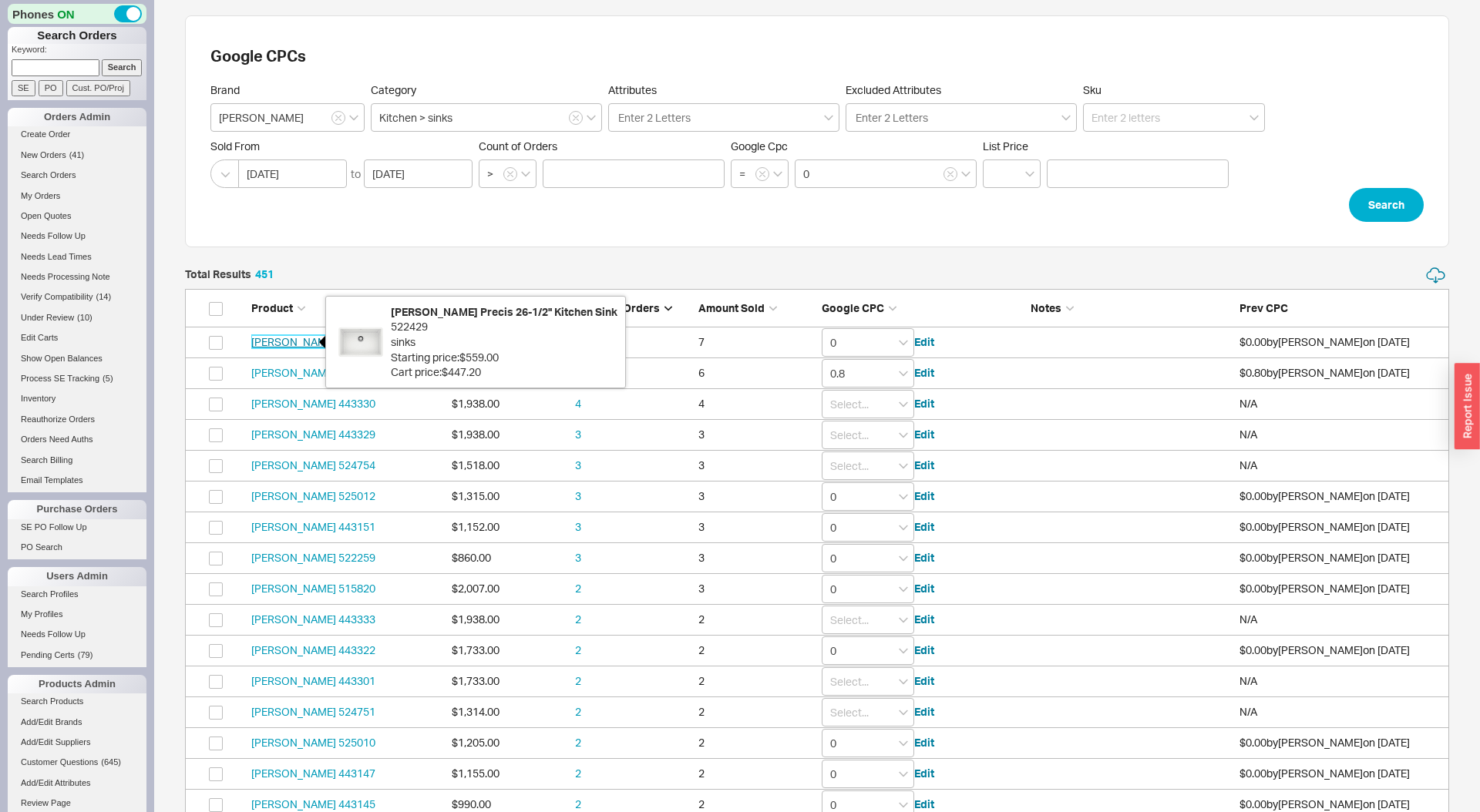
click at [300, 340] on link "Blanco 522429" at bounding box center [313, 341] width 124 height 13
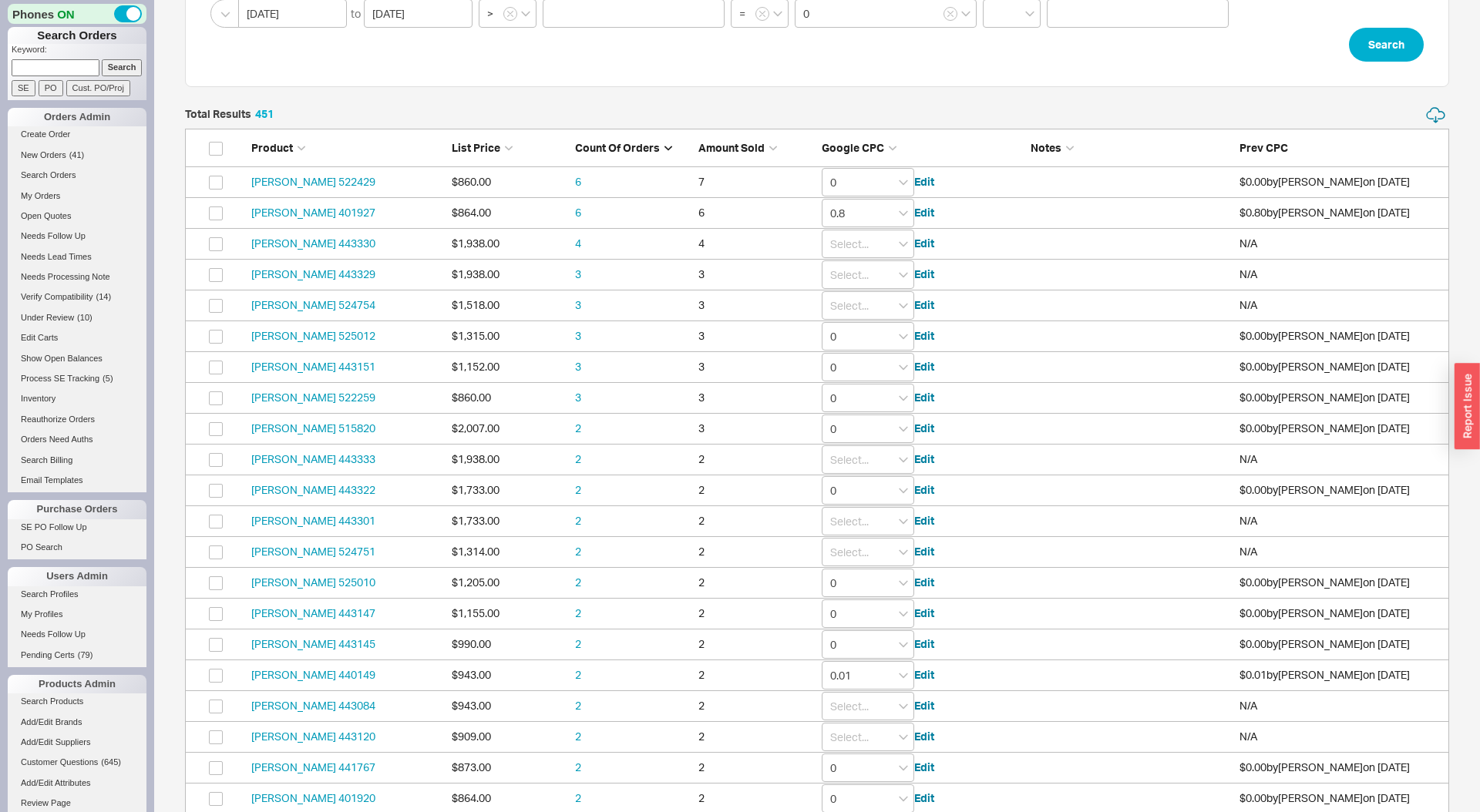
scroll to position [0, 0]
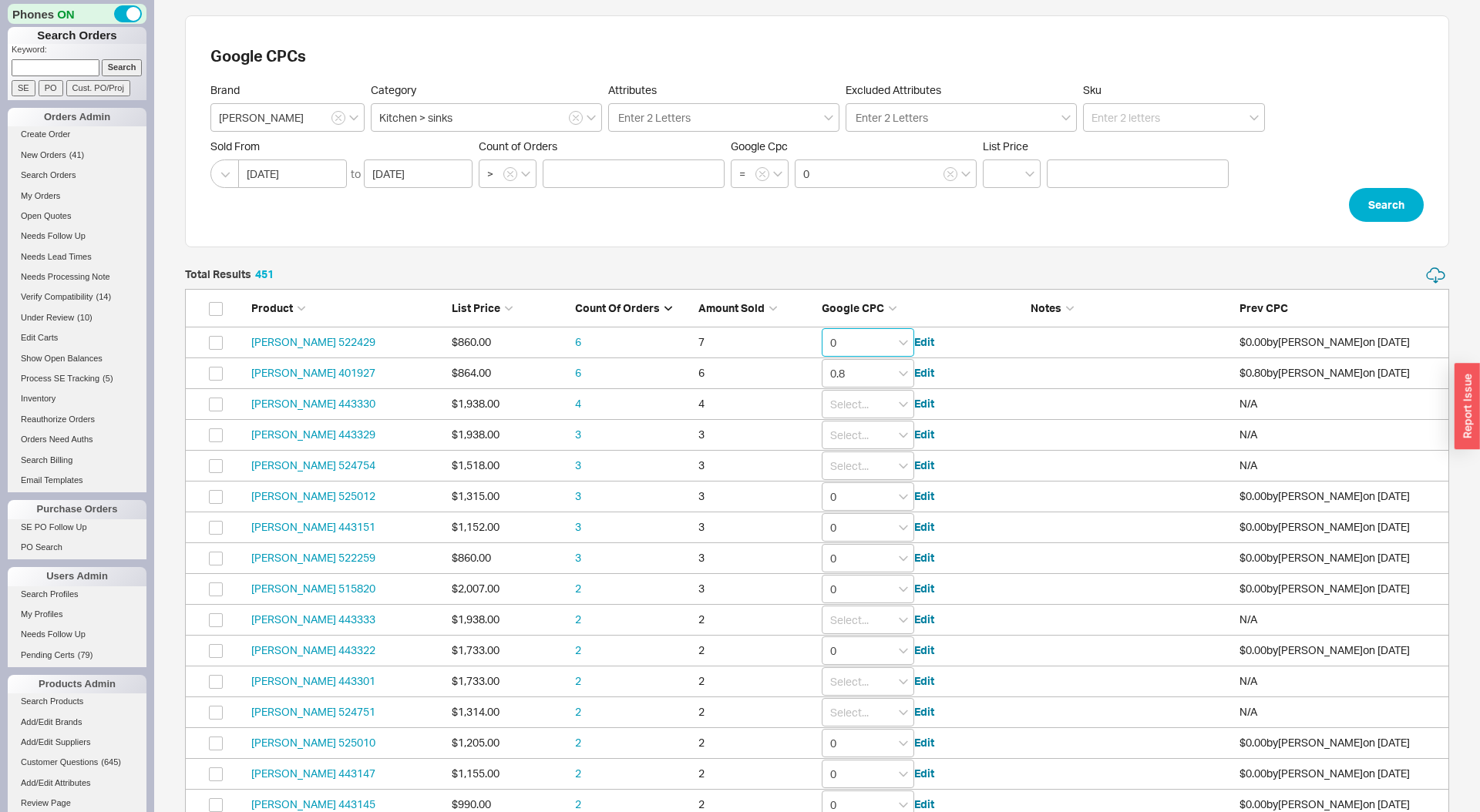
click at [871, 333] on input "0" at bounding box center [868, 342] width 93 height 28
click at [852, 599] on div "0.8" at bounding box center [868, 601] width 91 height 21
click at [889, 406] on input "grid" at bounding box center [868, 403] width 93 height 28
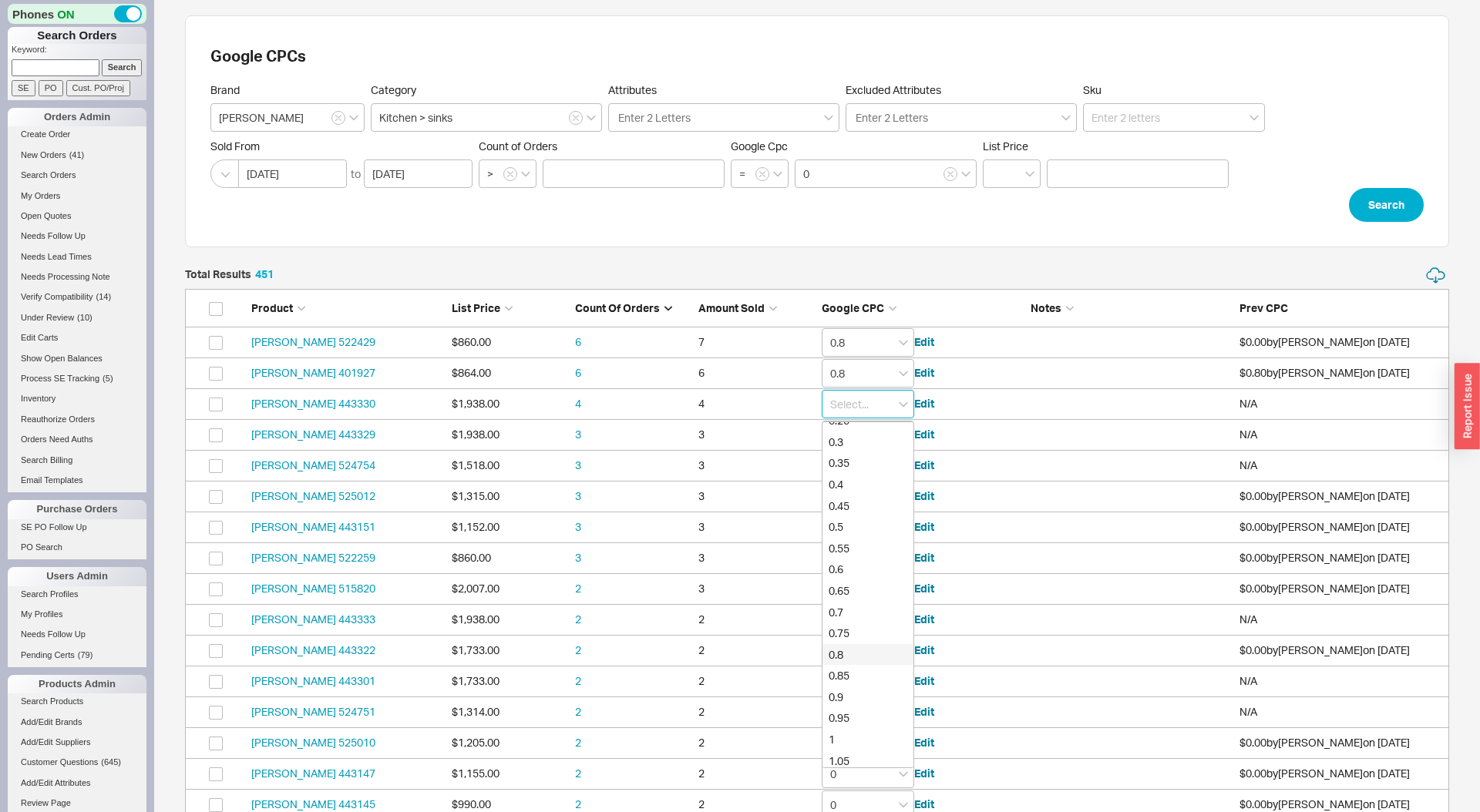
click at [862, 656] on div "0.8" at bounding box center [868, 655] width 91 height 21
click at [314, 402] on icon at bounding box center [318, 403] width 12 height 12
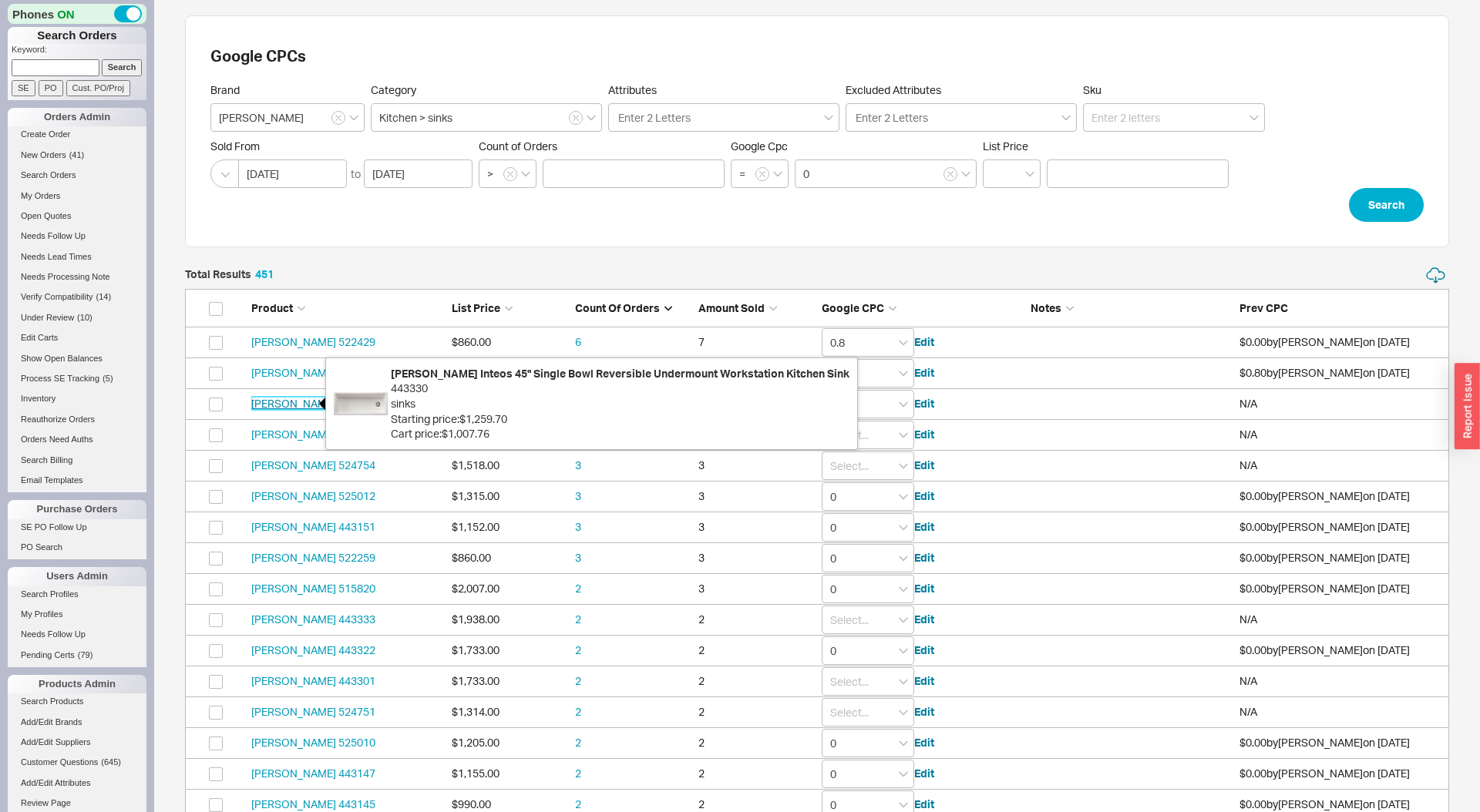
click at [309, 403] on link "Blanco 443330" at bounding box center [313, 403] width 124 height 13
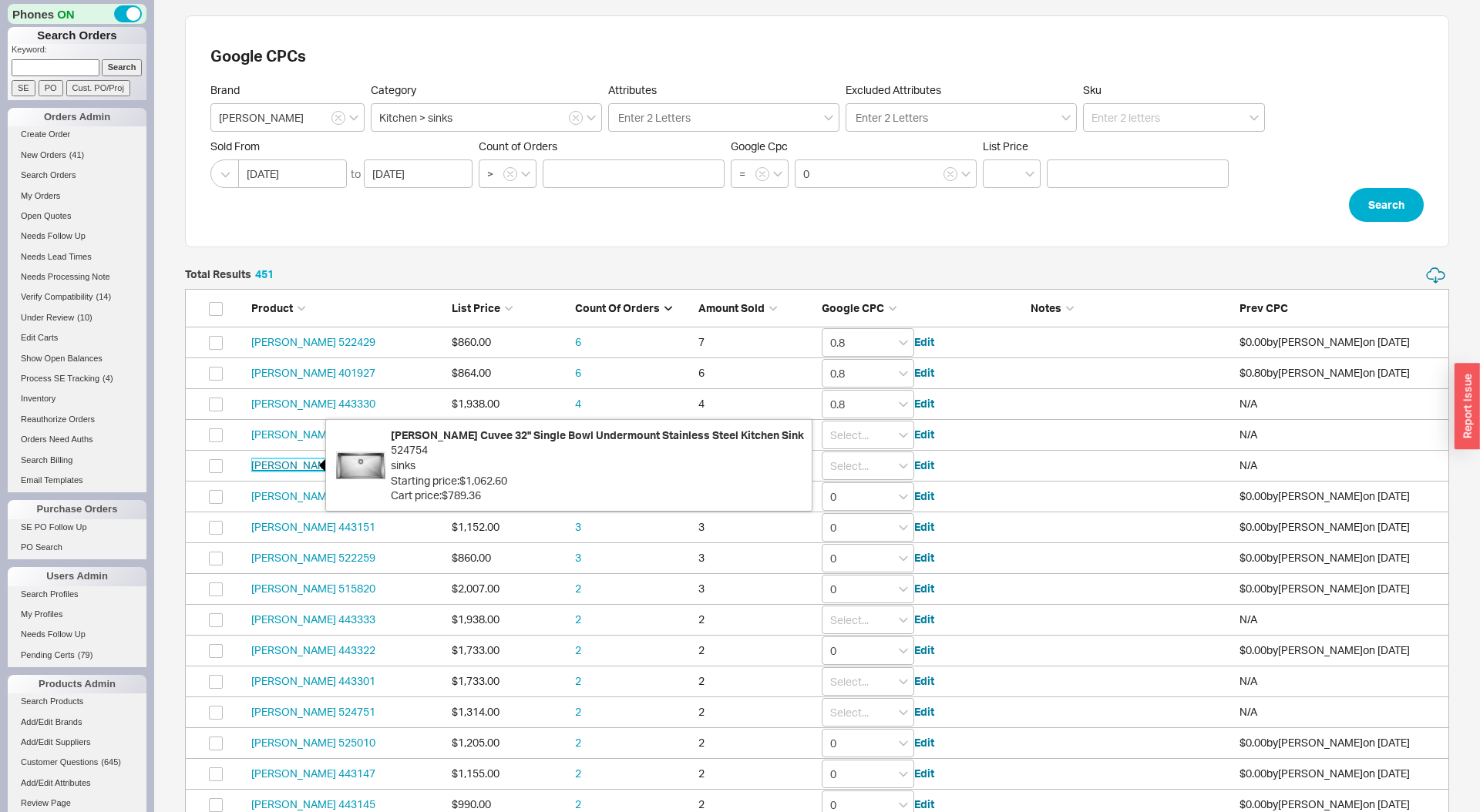
click at [296, 463] on link "Blanco 524754" at bounding box center [313, 465] width 124 height 13
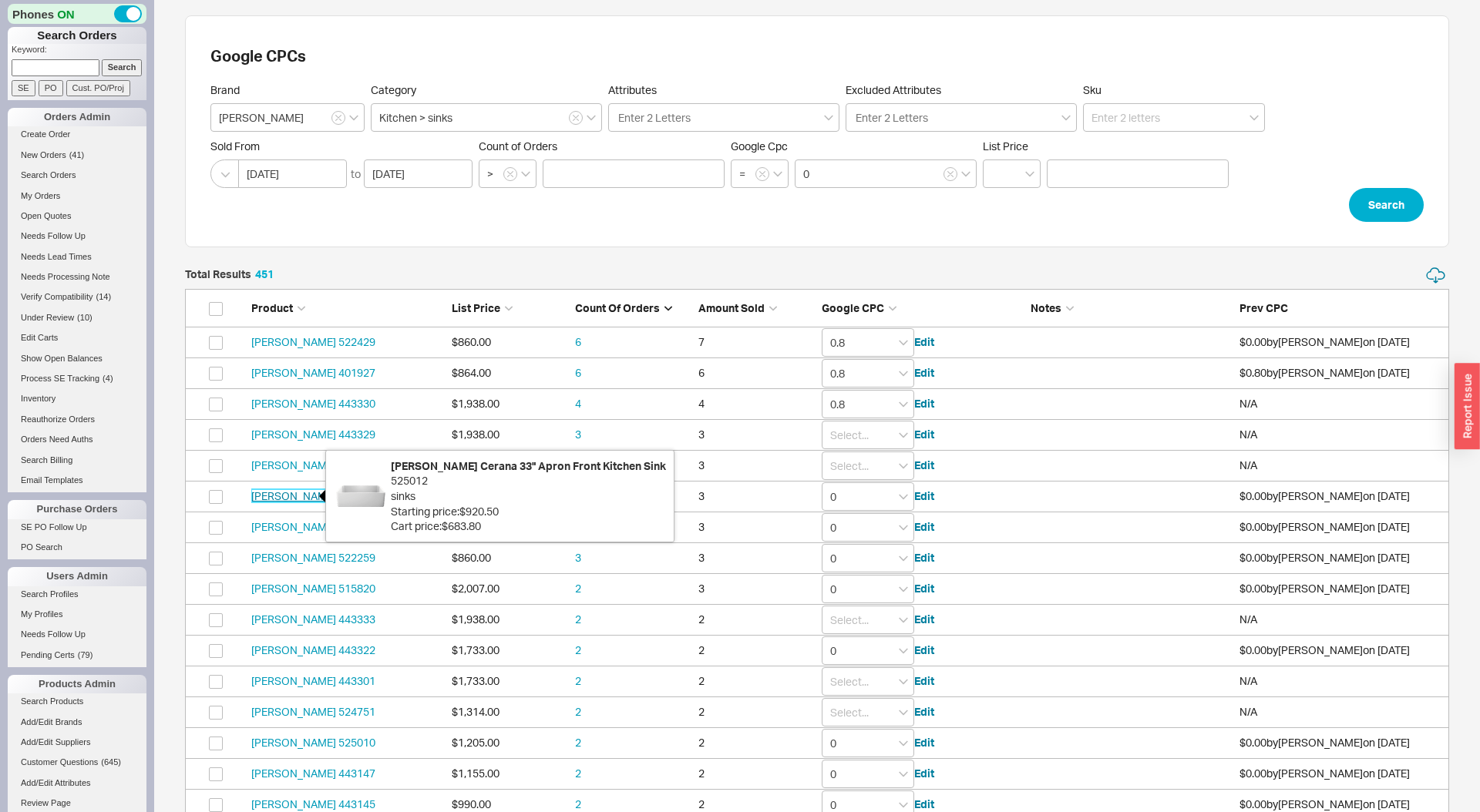
click at [312, 498] on link "Blanco 525012" at bounding box center [313, 495] width 124 height 13
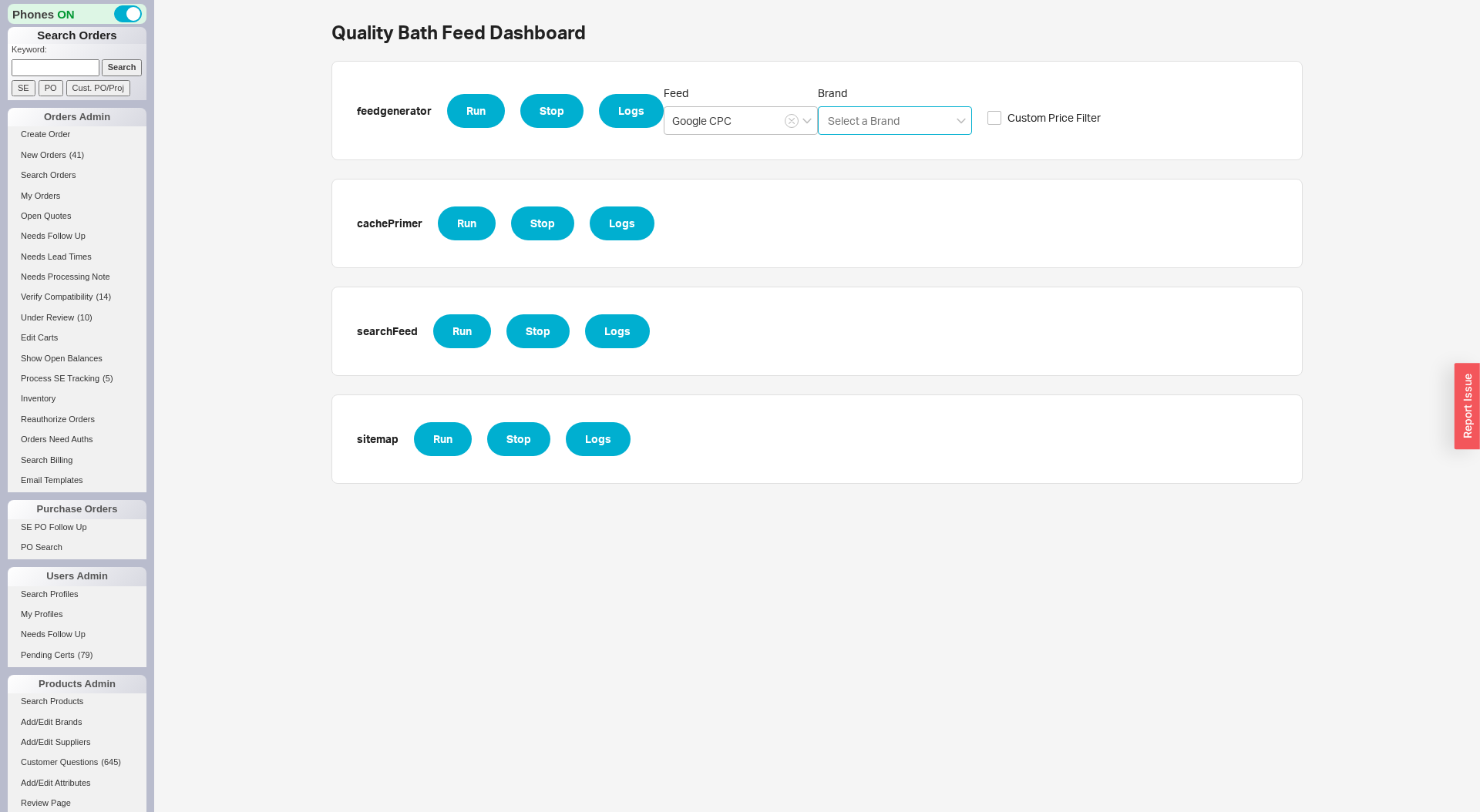
click at [886, 114] on input "Brand Select a Brand" at bounding box center [863, 120] width 76 height 18
type input "blanco"
click at [840, 156] on div "Blanco" at bounding box center [894, 152] width 152 height 28
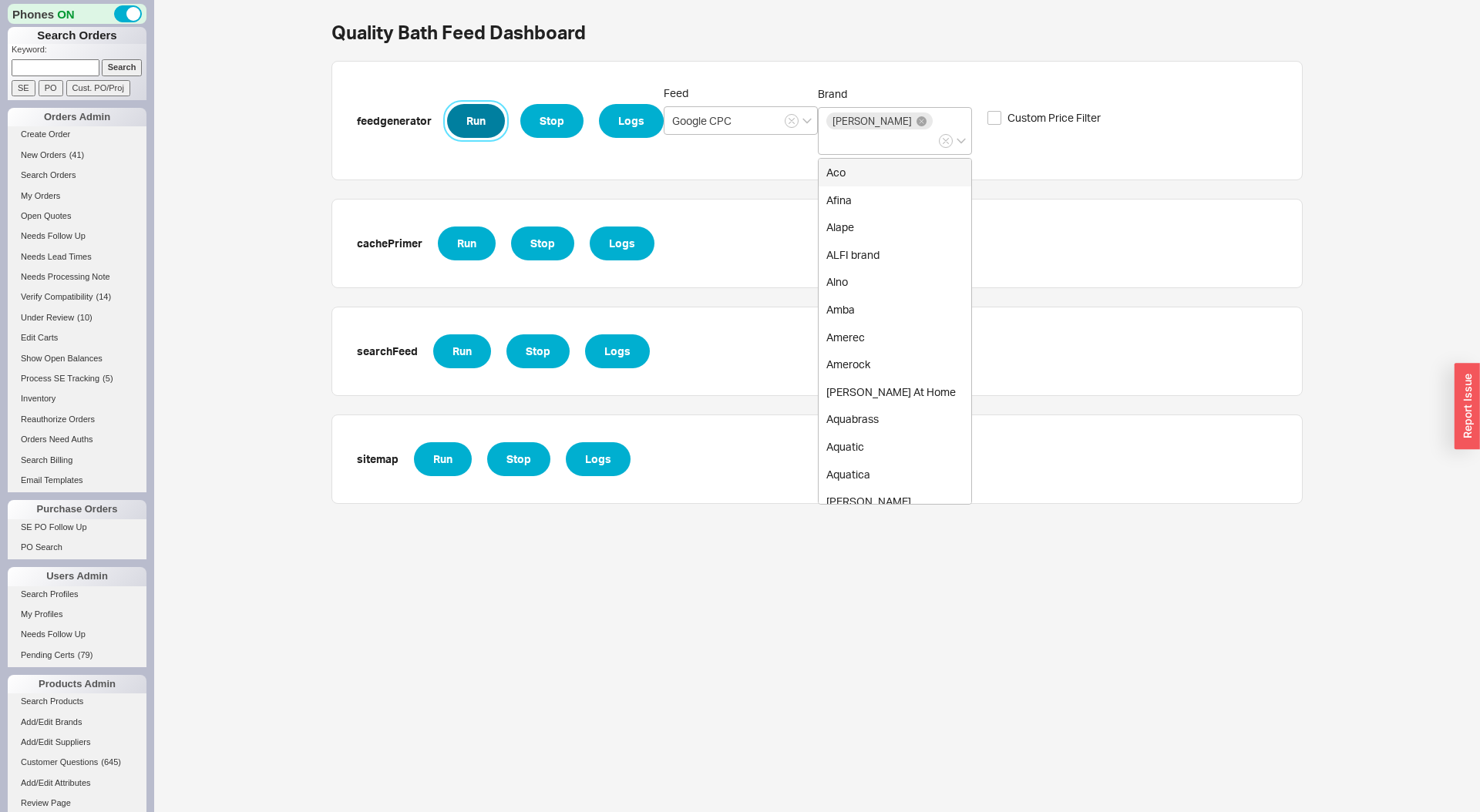
click at [468, 110] on button "Run" at bounding box center [476, 121] width 58 height 34
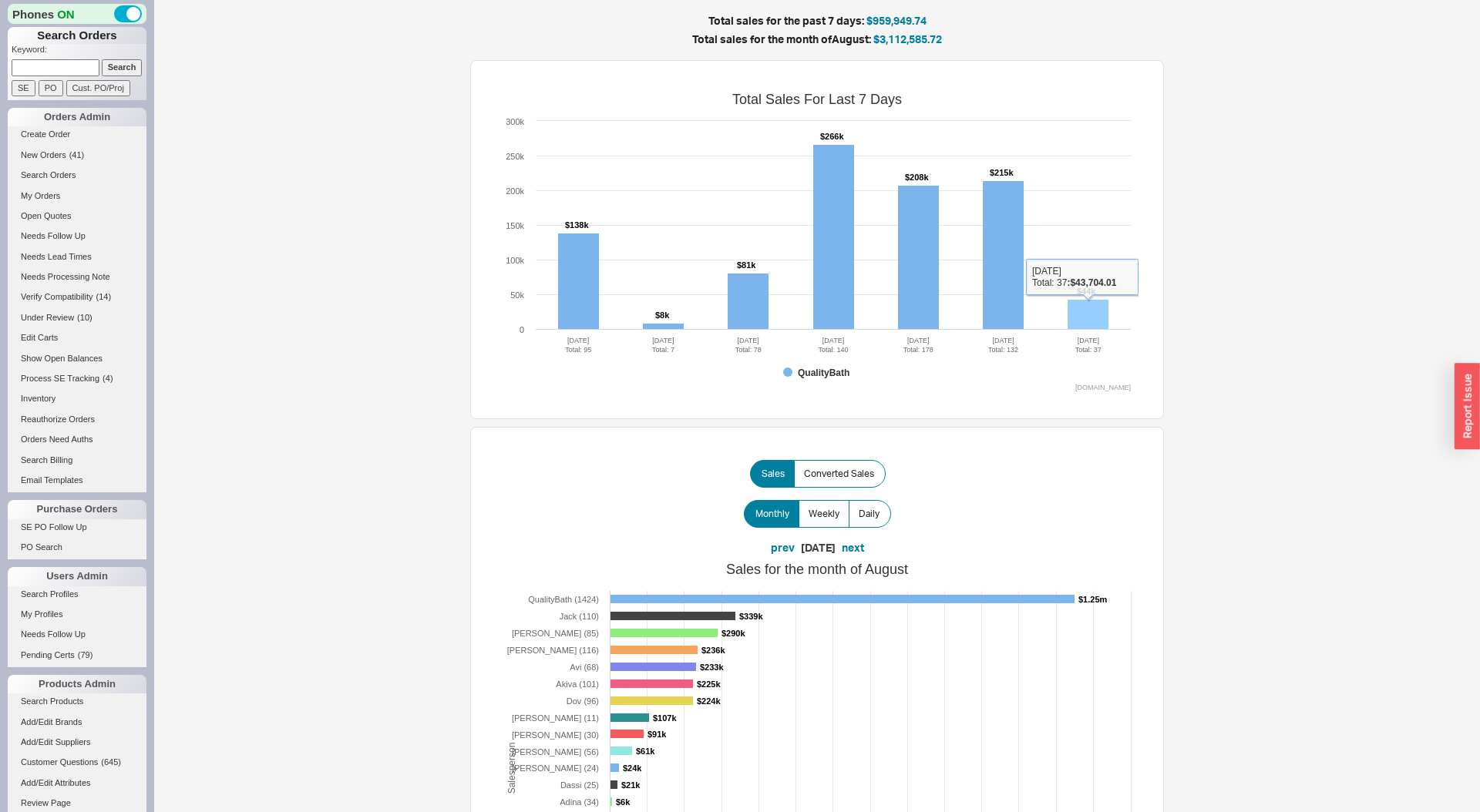
click at [1090, 317] on rect at bounding box center [1088, 314] width 41 height 30
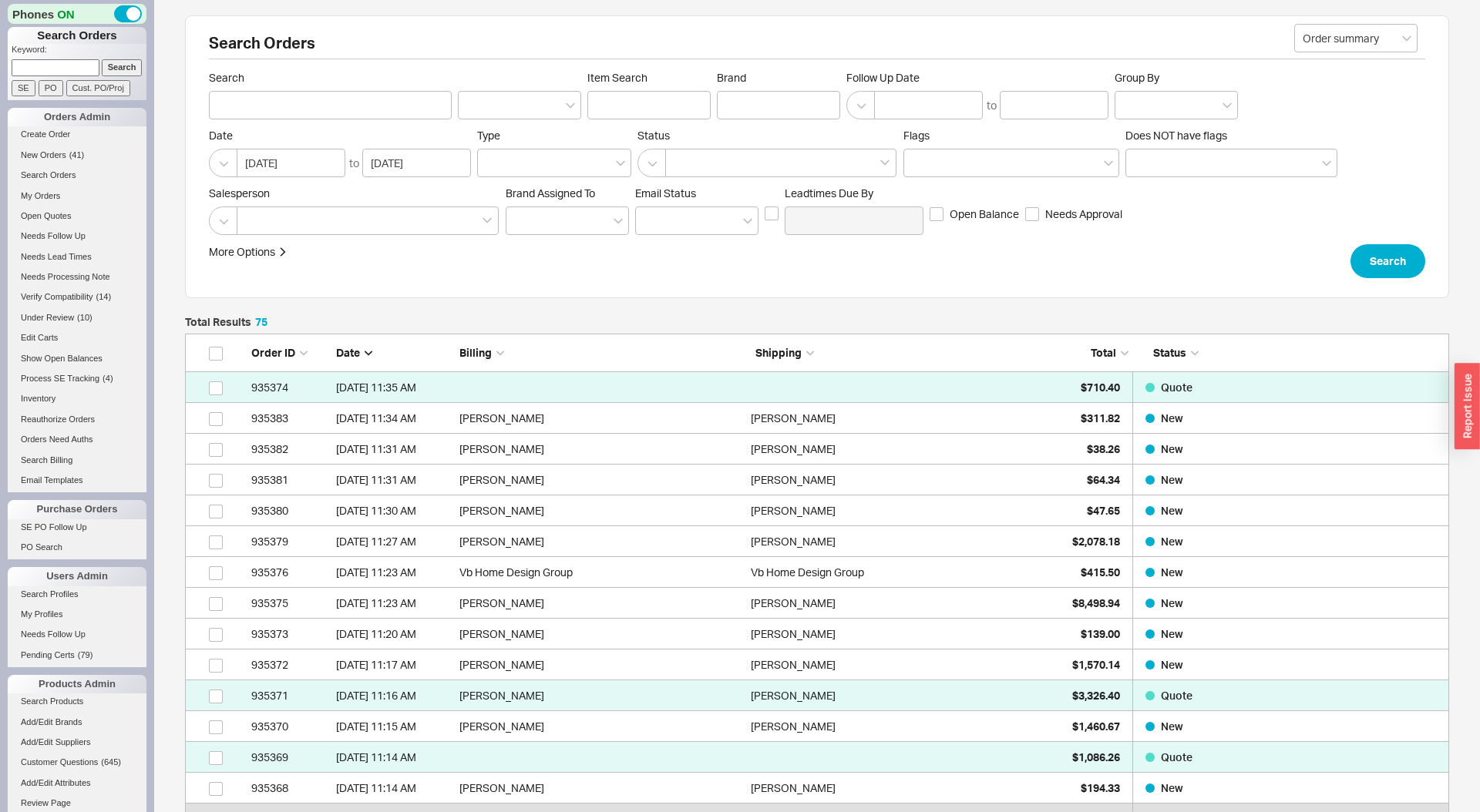
scroll to position [2381, 1264]
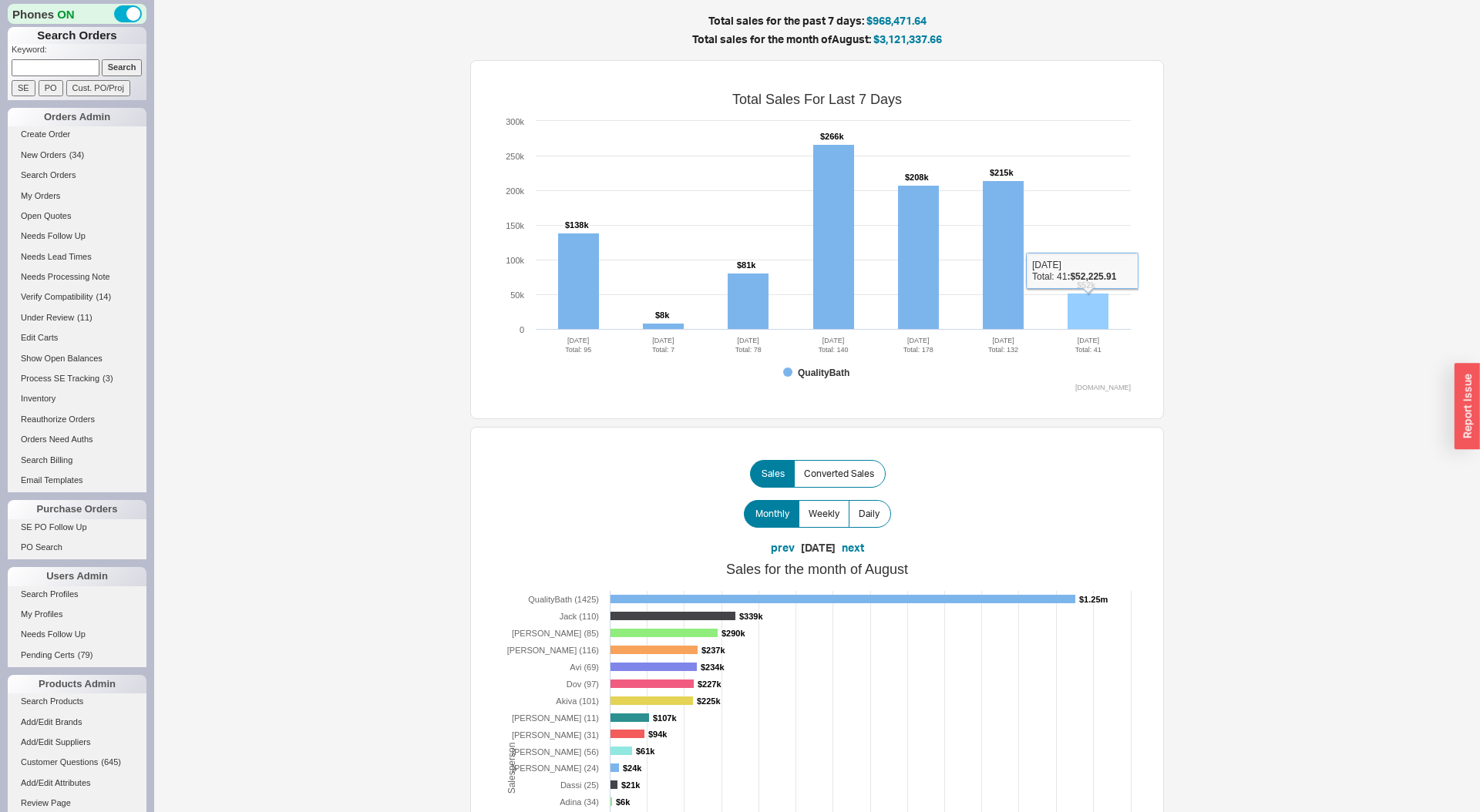
click at [1086, 302] on rect at bounding box center [1088, 312] width 41 height 37
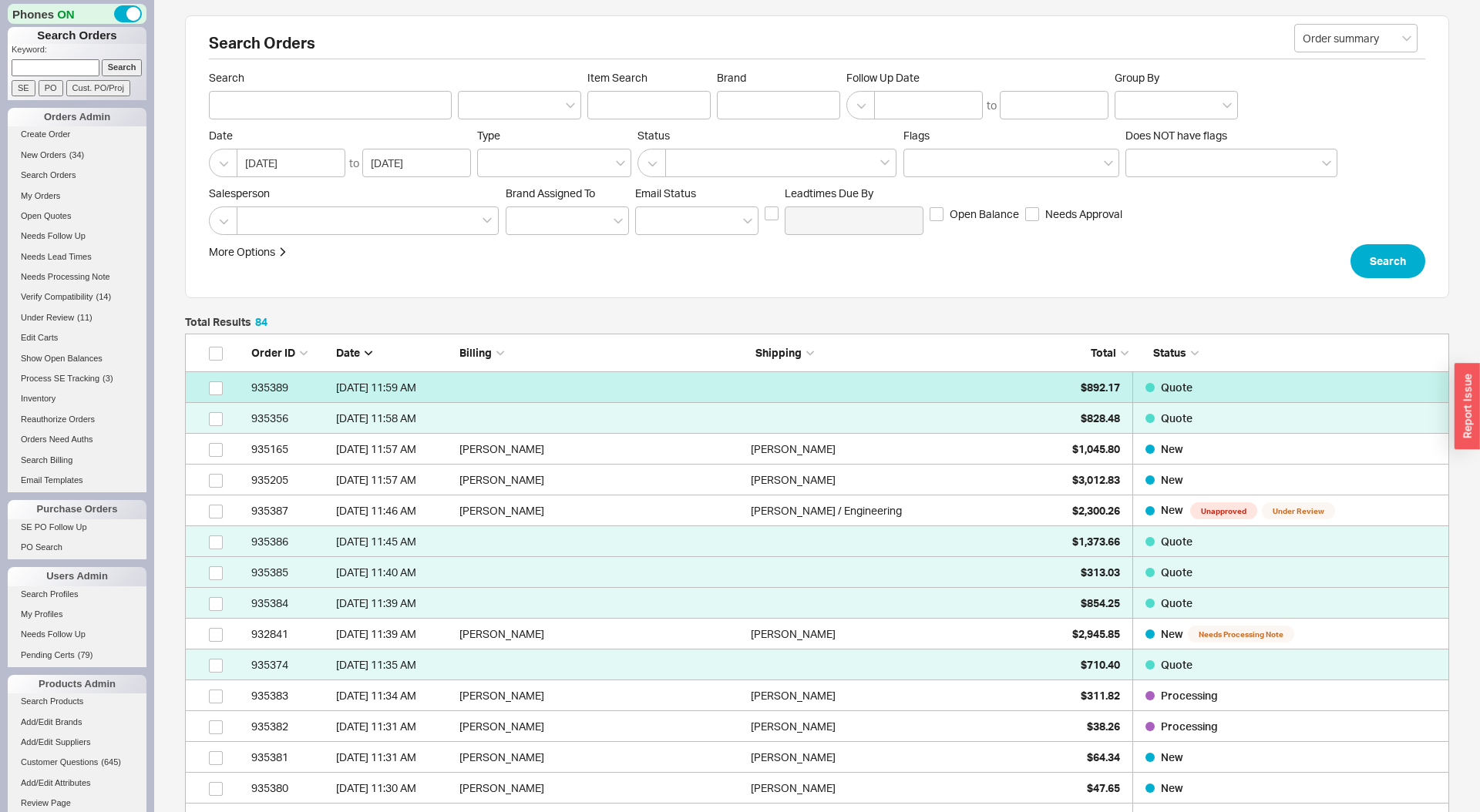
scroll to position [2658, 1264]
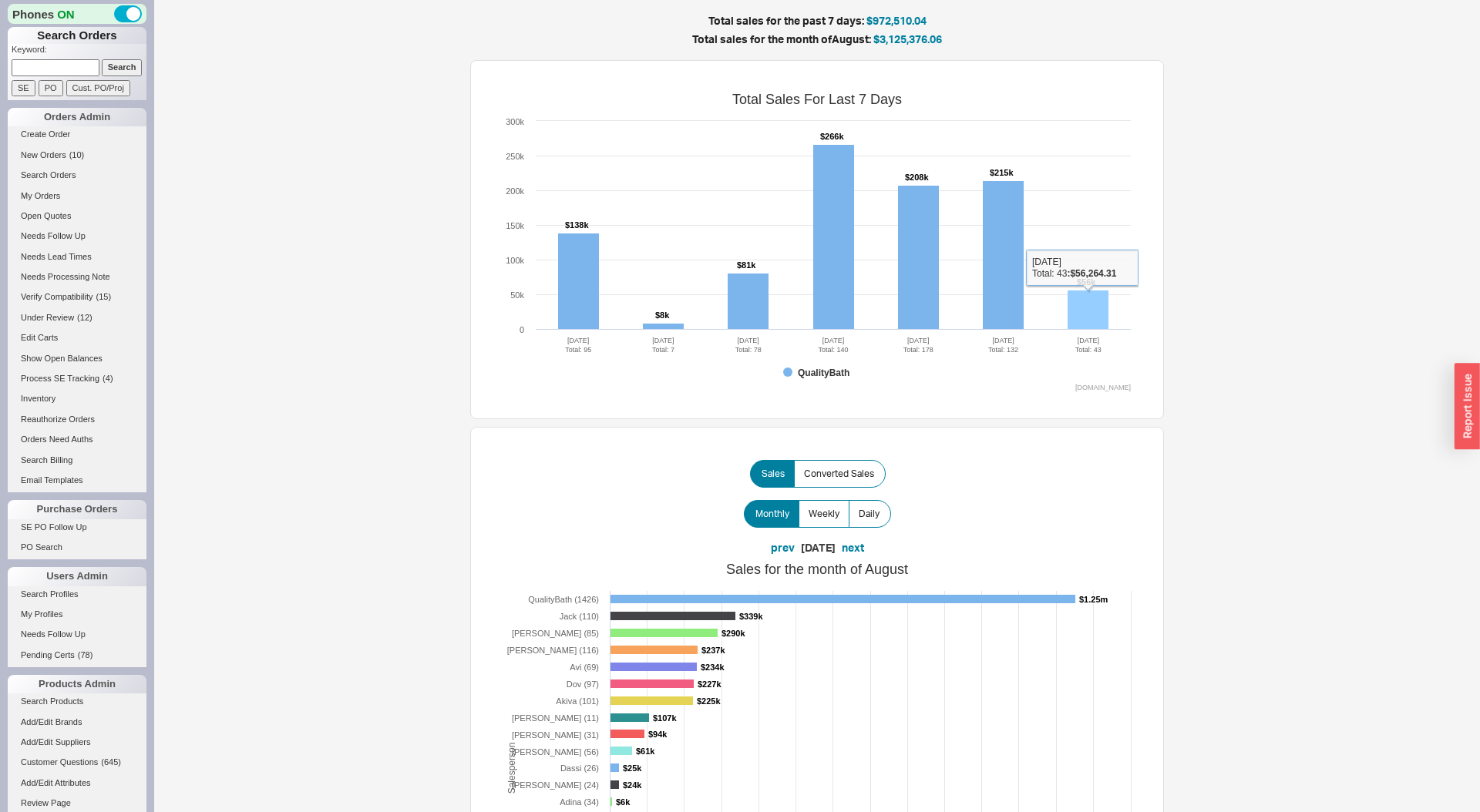
click at [1103, 306] on rect at bounding box center [1088, 310] width 41 height 39
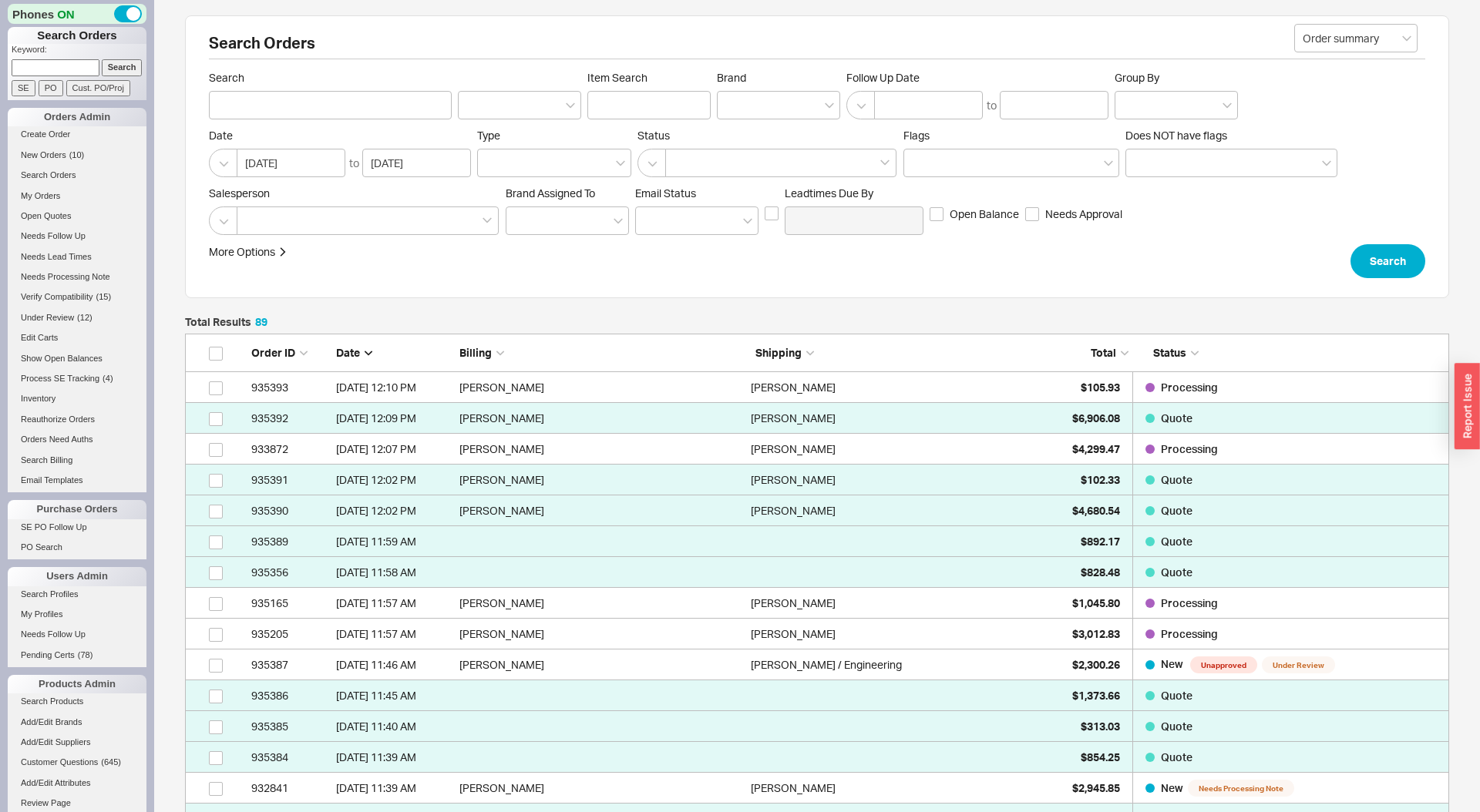
scroll to position [2812, 1264]
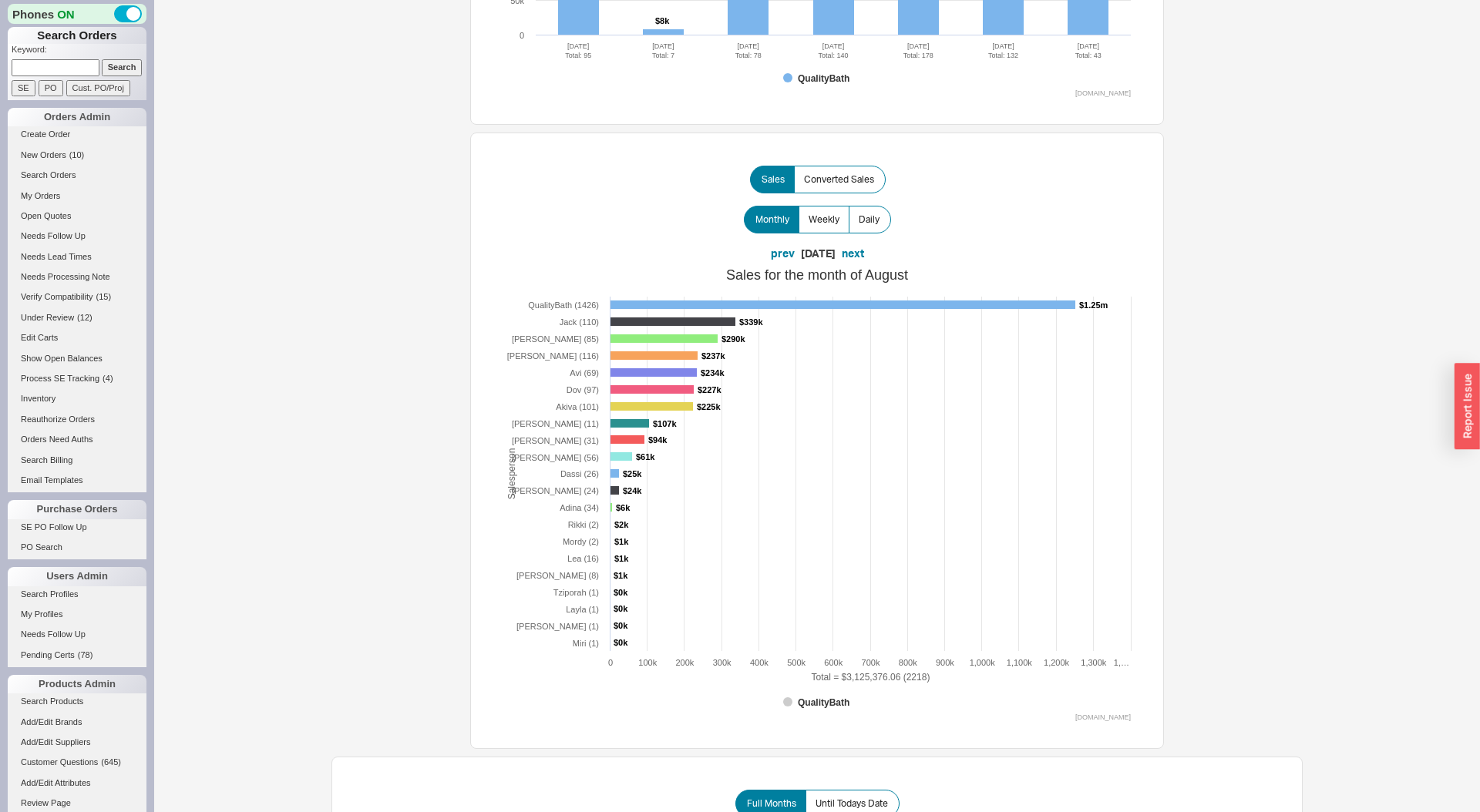
scroll to position [664, 0]
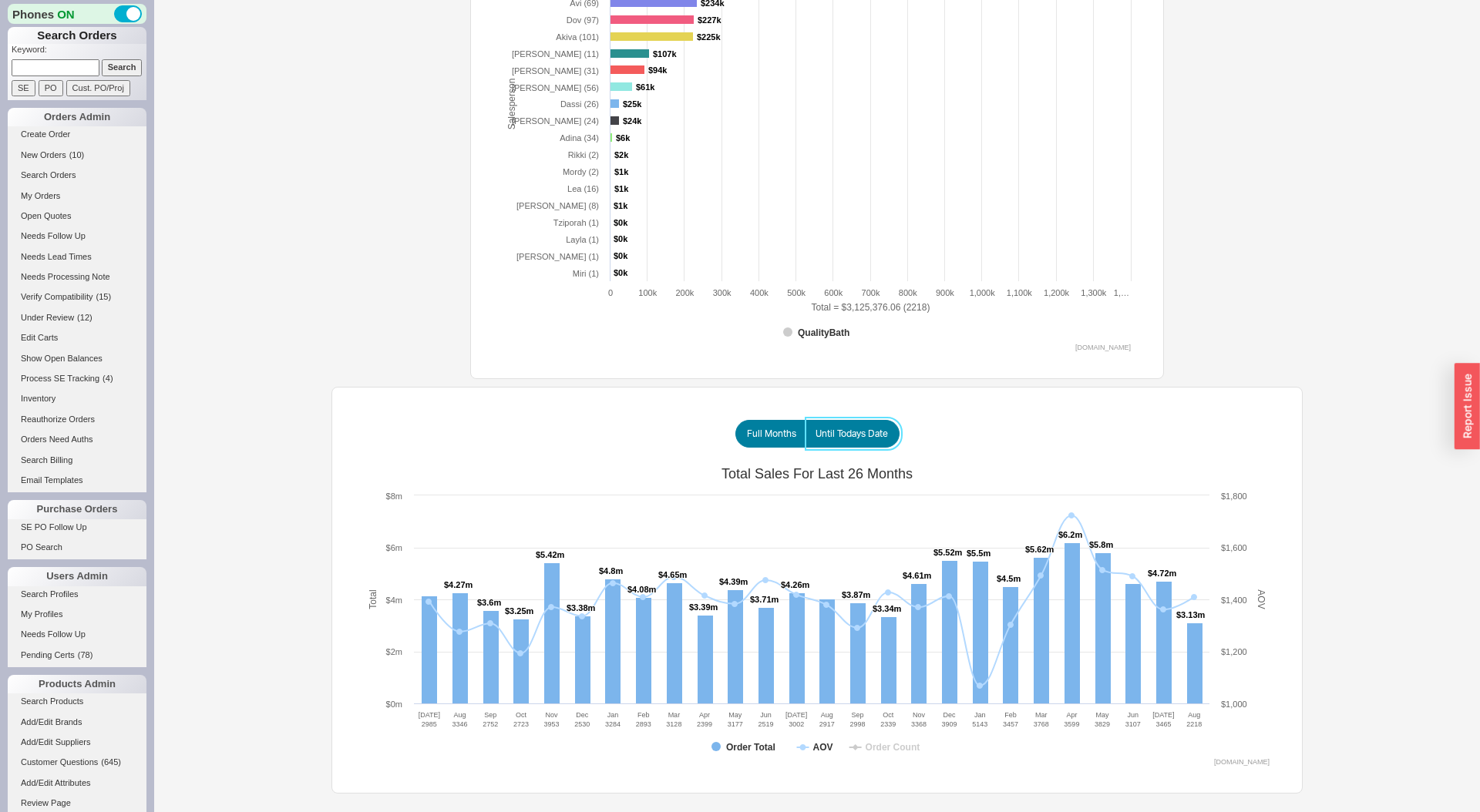
click at [867, 433] on span "Until Todays Date" at bounding box center [852, 433] width 72 height 12
click at [0, 0] on input "Until Todays Date" at bounding box center [0, 0] width 0 height 0
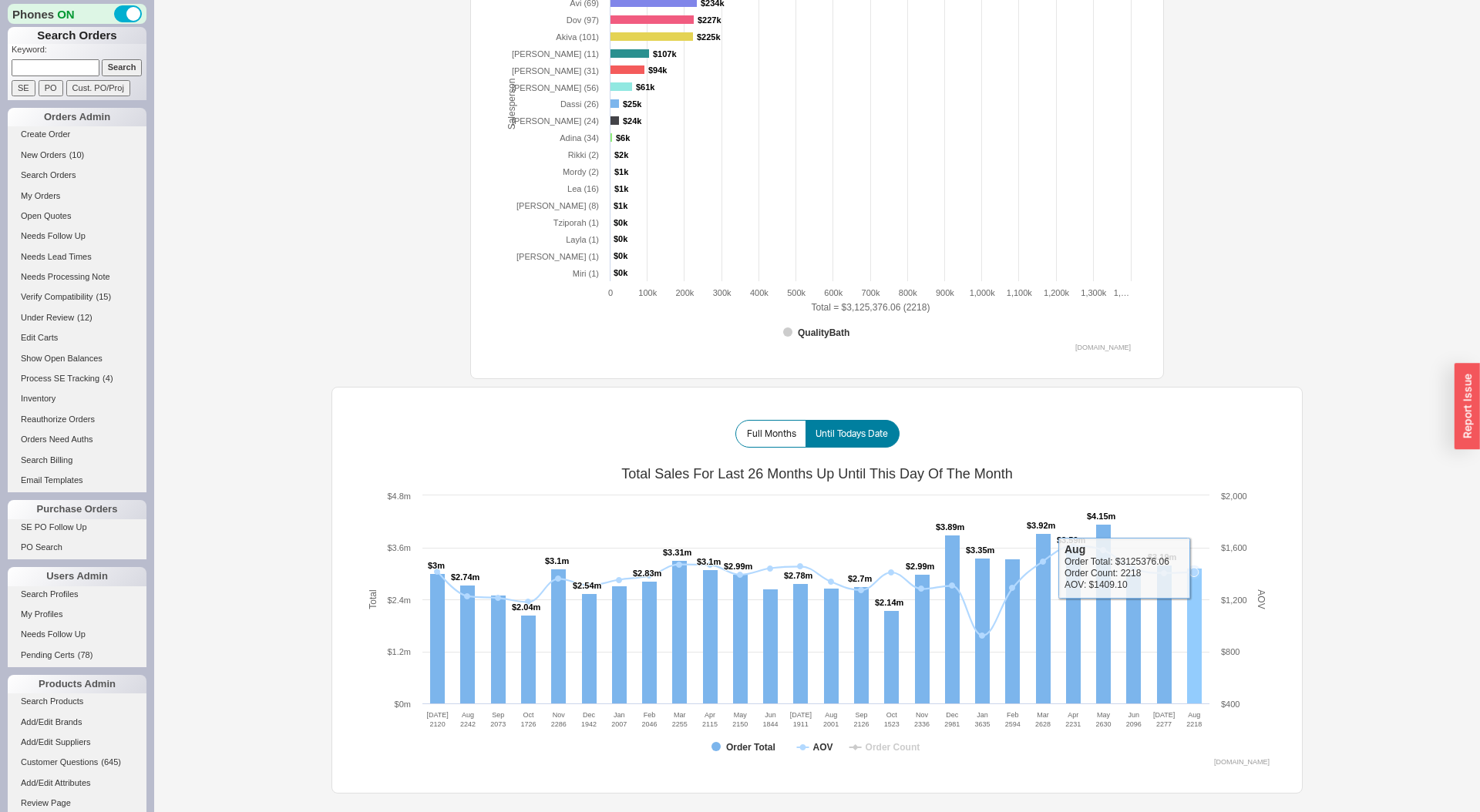
drag, startPoint x: 1192, startPoint y: 277, endPoint x: 1179, endPoint y: 261, distance: 20.6
click at [1192, 276] on div "Total sales for the past 7 days: $972,510.04 Total sales for the month of Augus…" at bounding box center [817, 72] width 971 height 1442
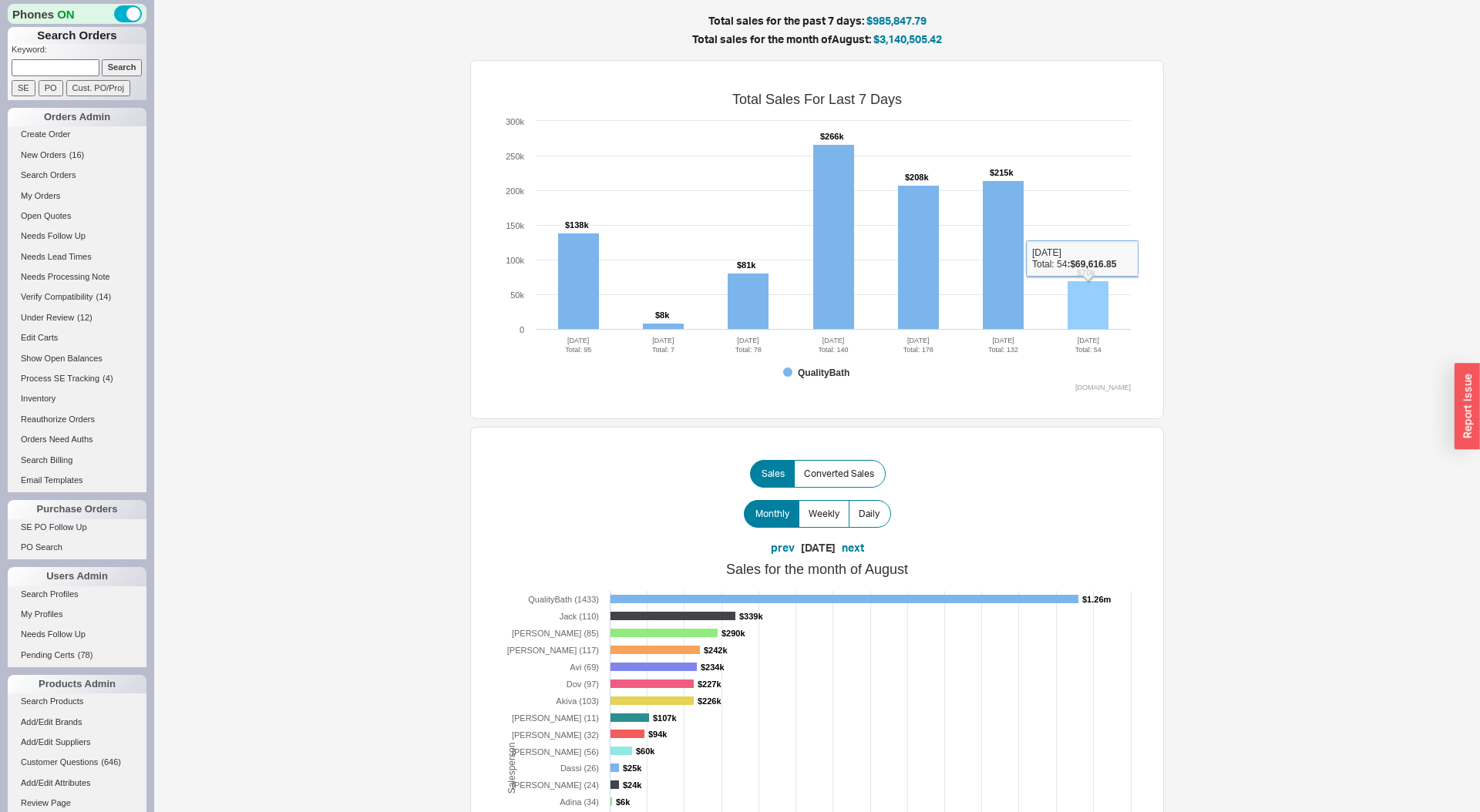
click at [1091, 318] on rect at bounding box center [1088, 305] width 41 height 49
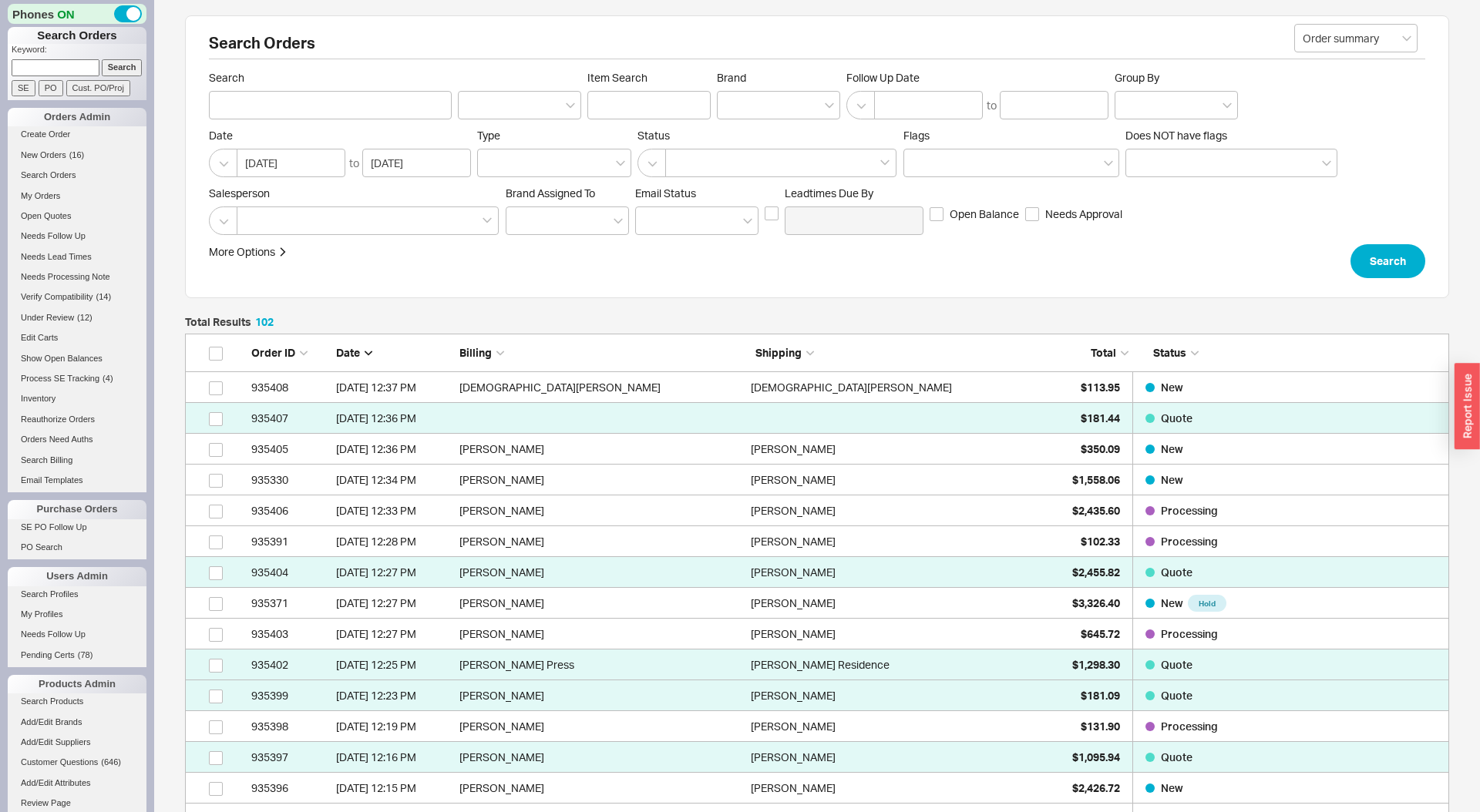
scroll to position [3212, 1264]
click at [1012, 294] on div "Search Orders Order summary Search Item Search Brand Follow Up Date to Group By…" at bounding box center [817, 157] width 1264 height 283
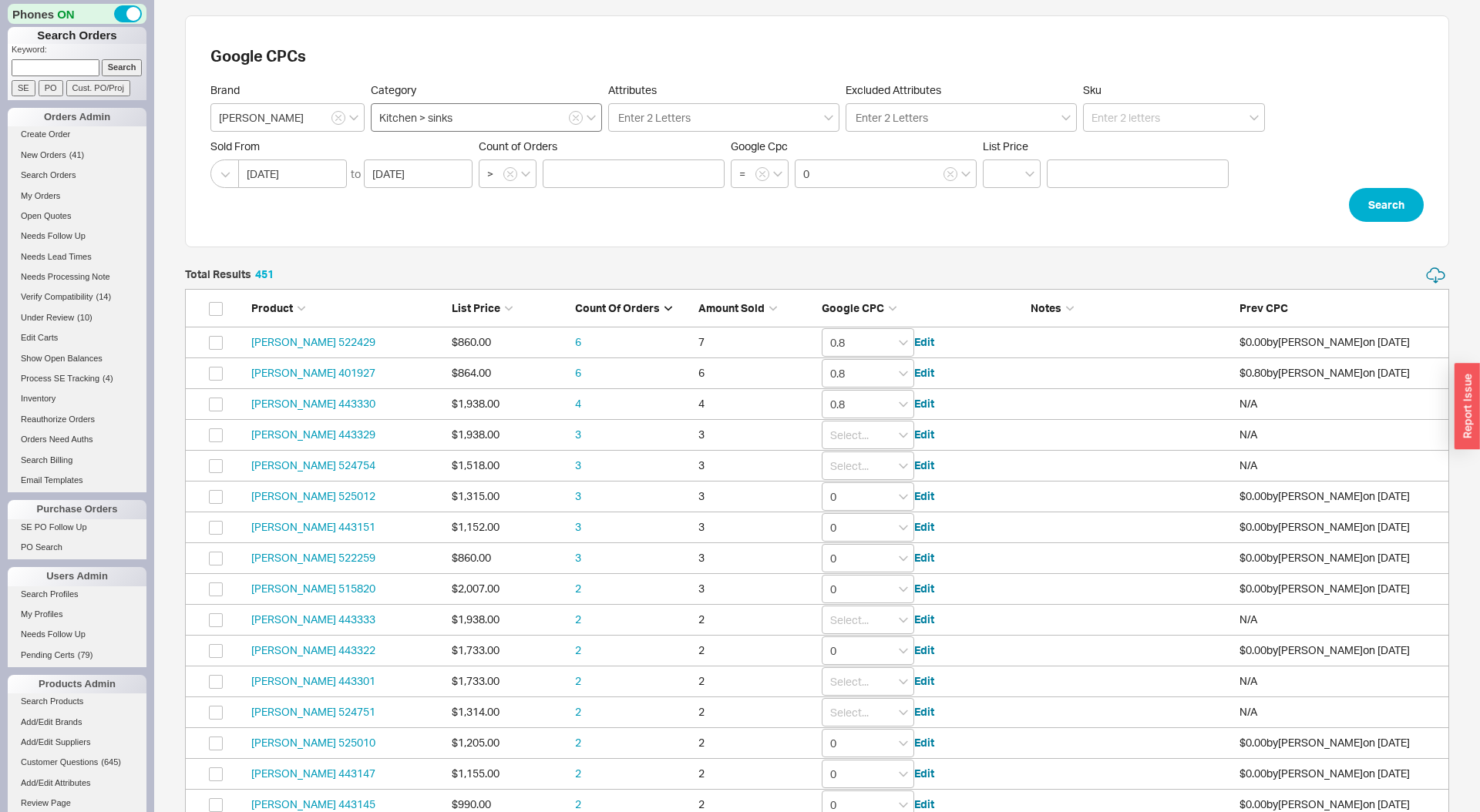
scroll to position [13958, 1264]
click at [332, 115] on button "button" at bounding box center [338, 117] width 14 height 14
click at [304, 110] on input at bounding box center [287, 117] width 154 height 28
type input "Riobel"
click at [580, 122] on button "button" at bounding box center [576, 117] width 14 height 14
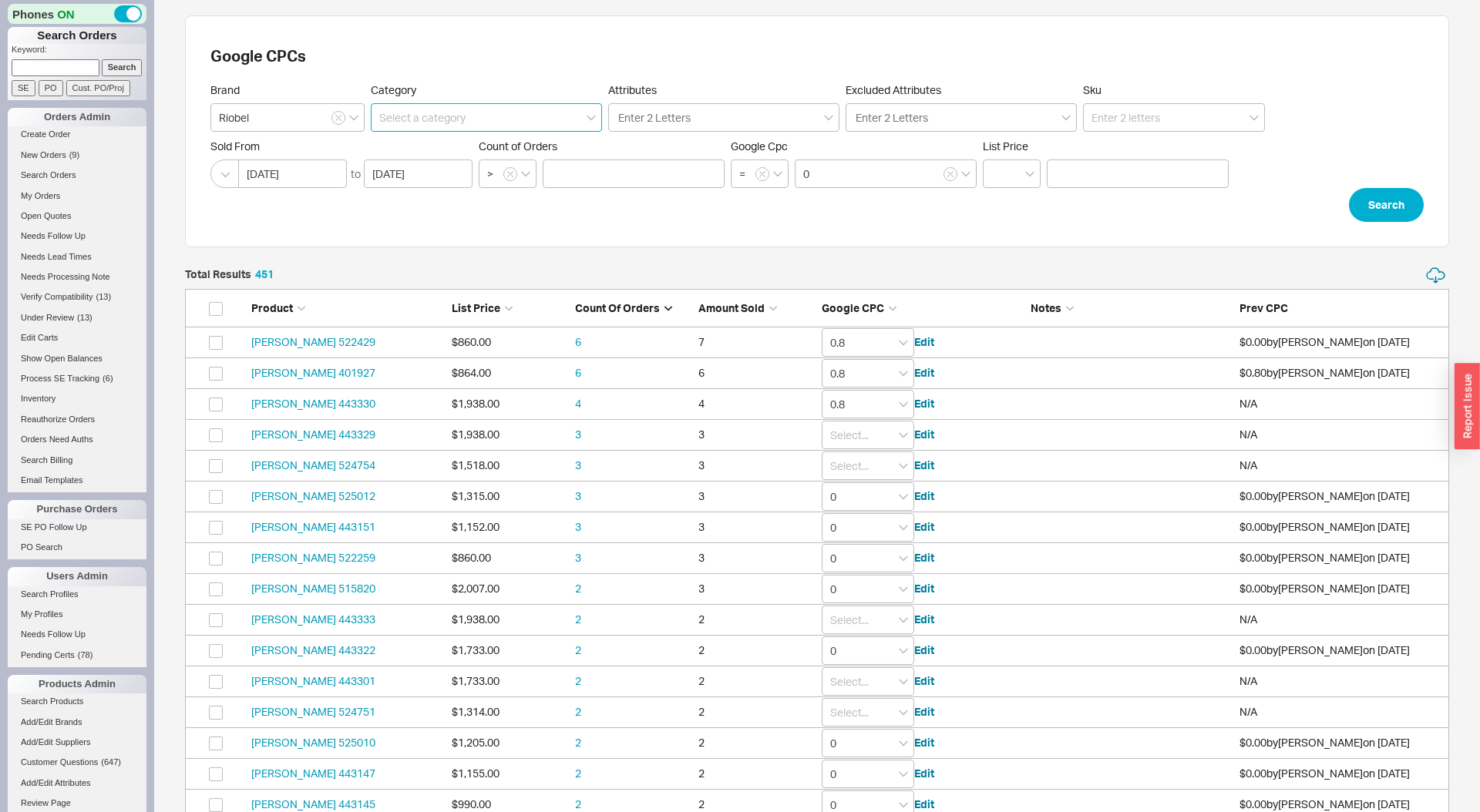
click at [499, 111] on input at bounding box center [486, 117] width 232 height 28
click at [443, 256] on div "faucets" at bounding box center [486, 259] width 230 height 28
type input "Kitchen > faucets"
click at [1385, 212] on button "Search" at bounding box center [1386, 205] width 75 height 34
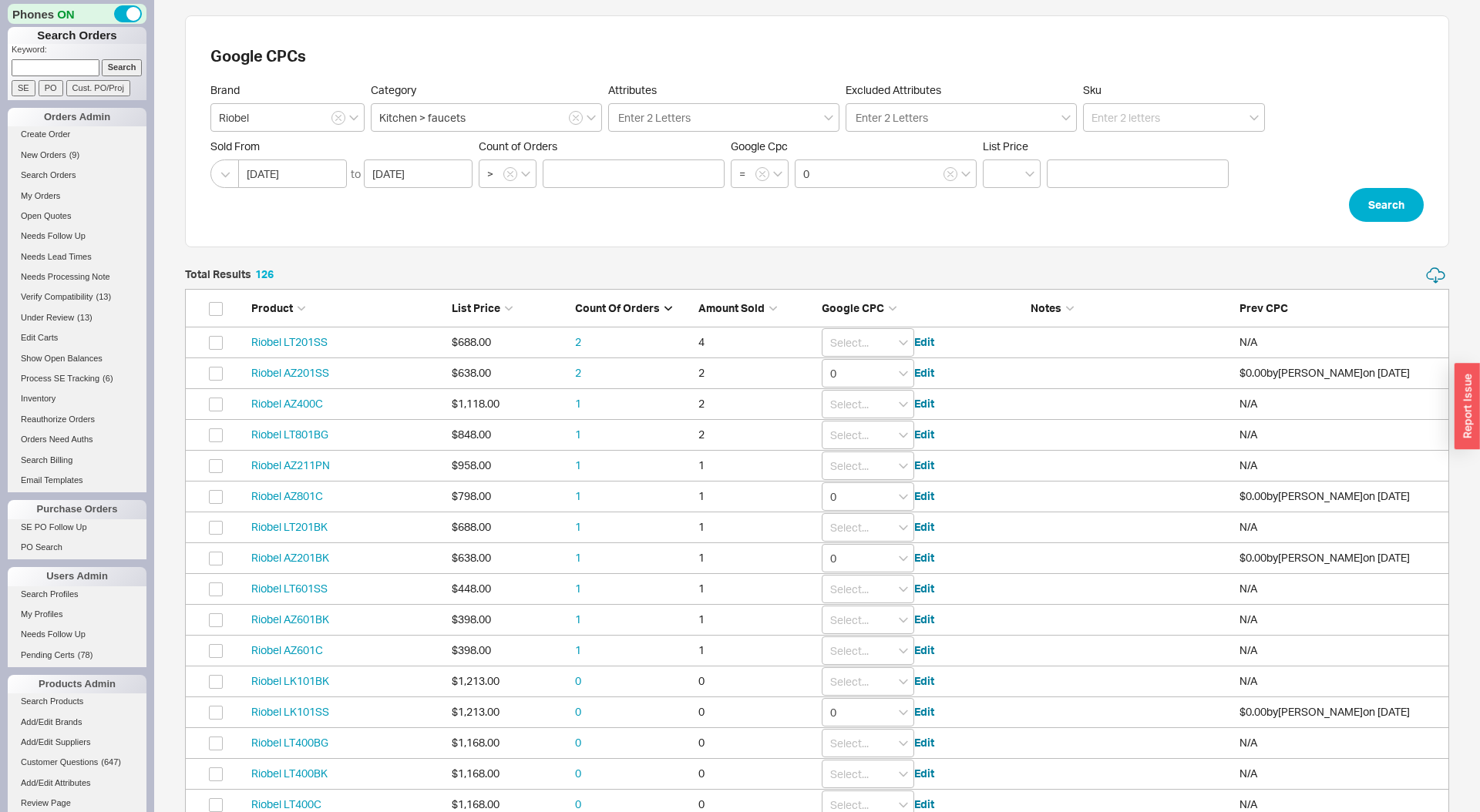
scroll to position [3943, 1264]
click at [313, 343] on link "Riobel LT201SS" at bounding box center [290, 341] width 77 height 13
click at [301, 377] on link "Riobel AZ201SS" at bounding box center [290, 372] width 77 height 13
click at [295, 404] on link "Riobel AZ400C" at bounding box center [287, 403] width 72 height 13
